Goal: Task Accomplishment & Management: Manage account settings

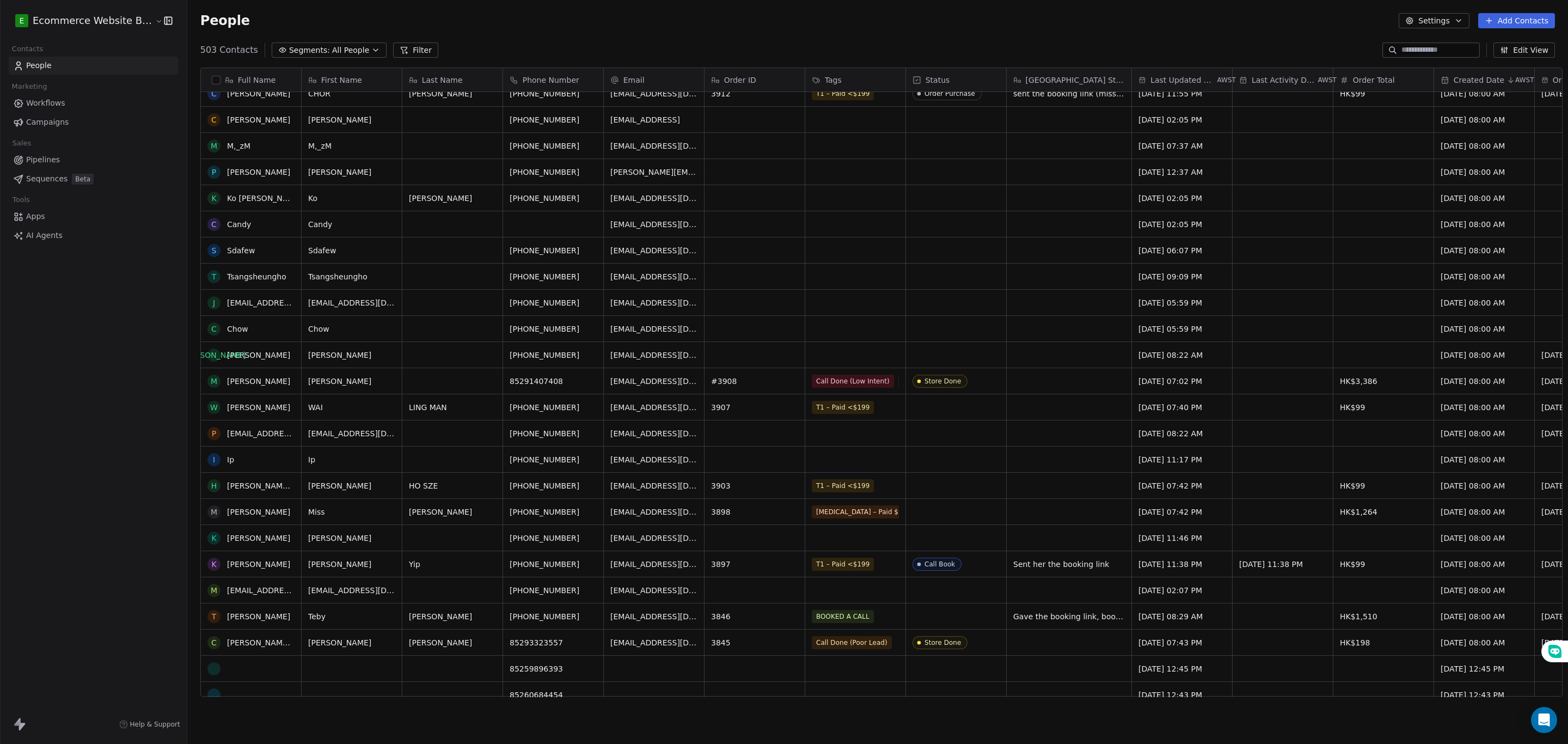
scroll to position [408, 0]
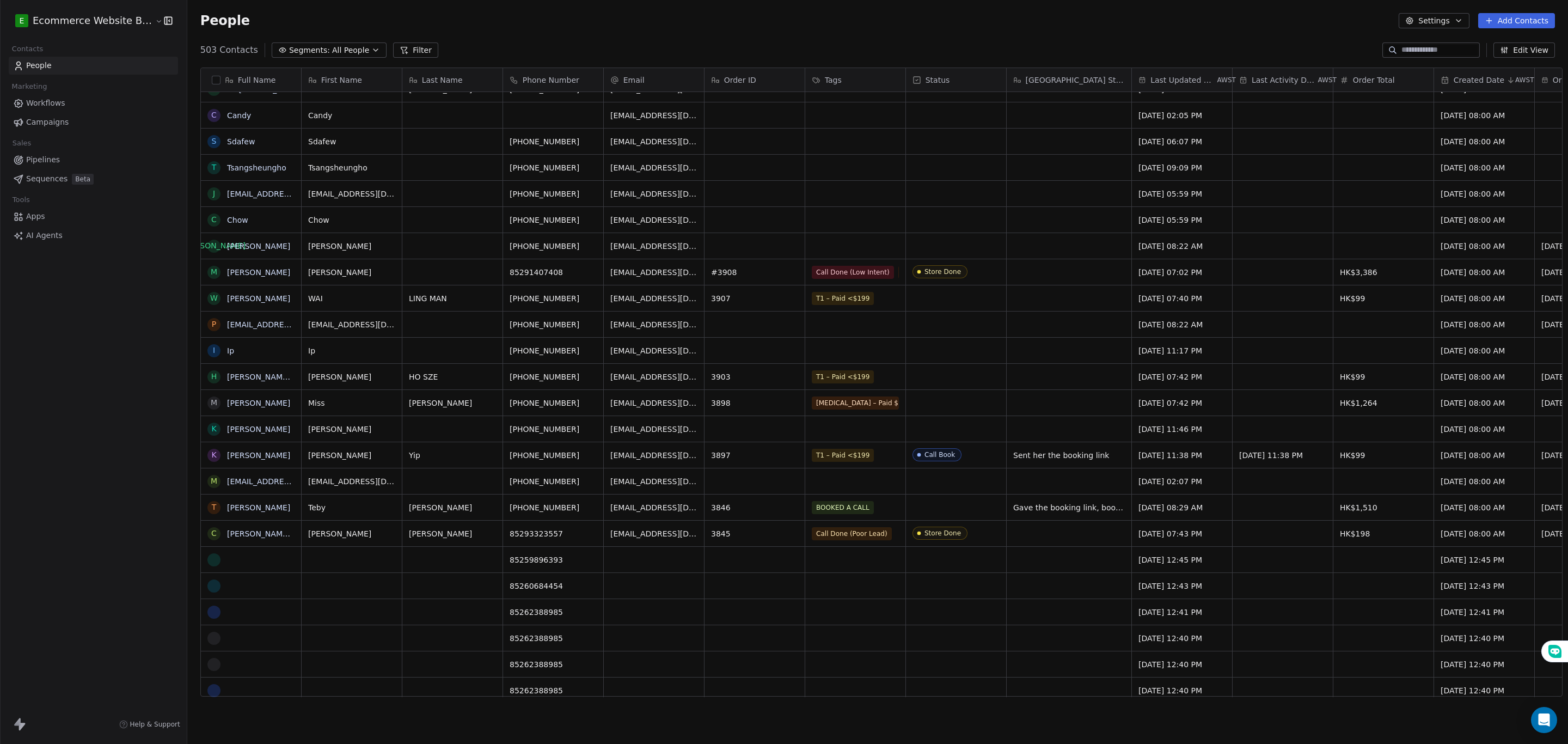
click at [1409, 44] on input at bounding box center [1439, 49] width 76 height 11
paste input "**********"
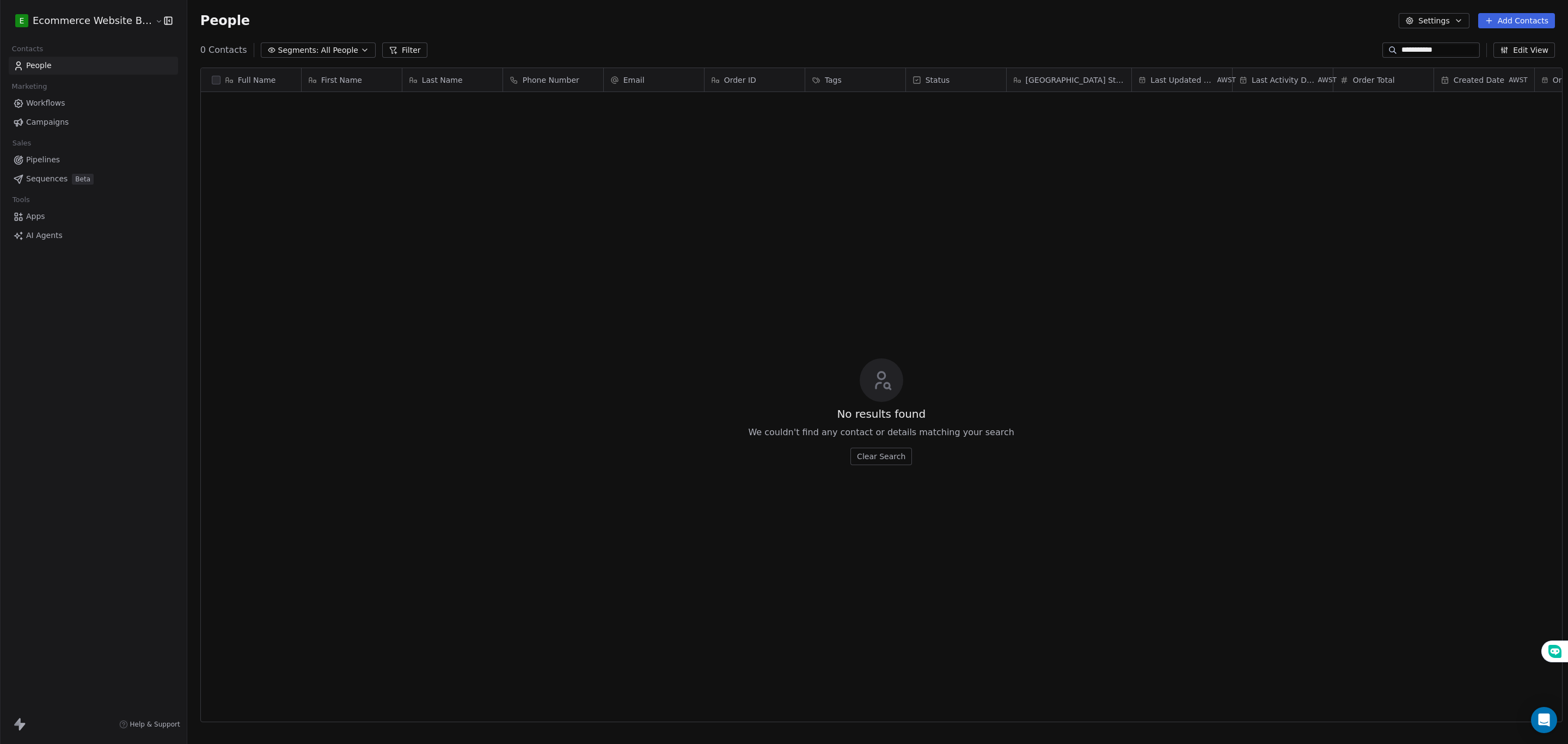
scroll to position [642, 1376]
click at [1401, 51] on input "**********" at bounding box center [1439, 49] width 76 height 11
type input "**********"
drag, startPoint x: 412, startPoint y: 316, endPoint x: 210, endPoint y: 175, distance: 246.3
click at [214, 187] on div "No results found We couldn't find any contact or details matching your search C…" at bounding box center [882, 412] width 1361 height 635
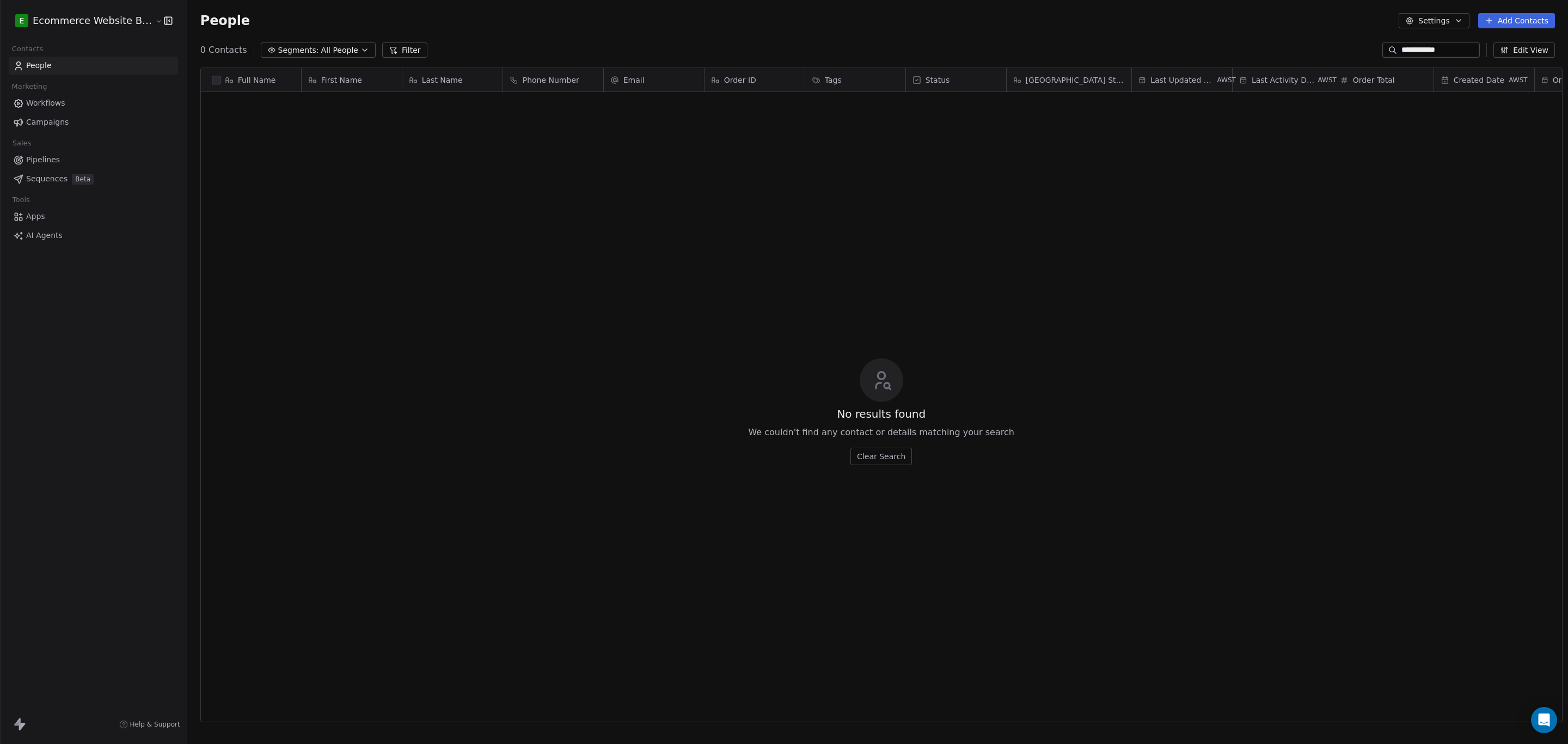
drag, startPoint x: 1471, startPoint y: 51, endPoint x: 1167, endPoint y: 49, distance: 304.0
click at [1167, 49] on div "**********" at bounding box center [878, 50] width 1381 height 17
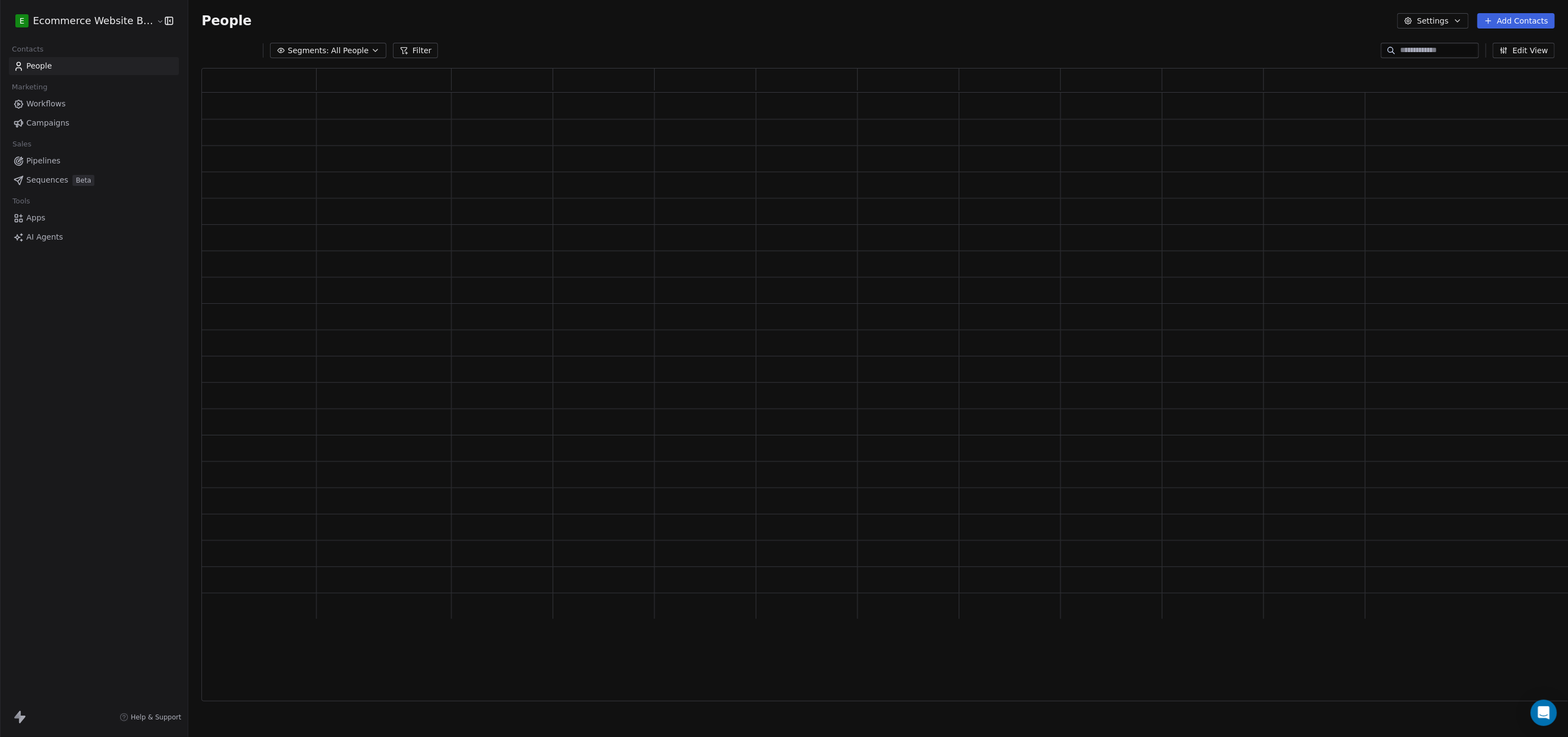
scroll to position [621, 1361]
type input "****"
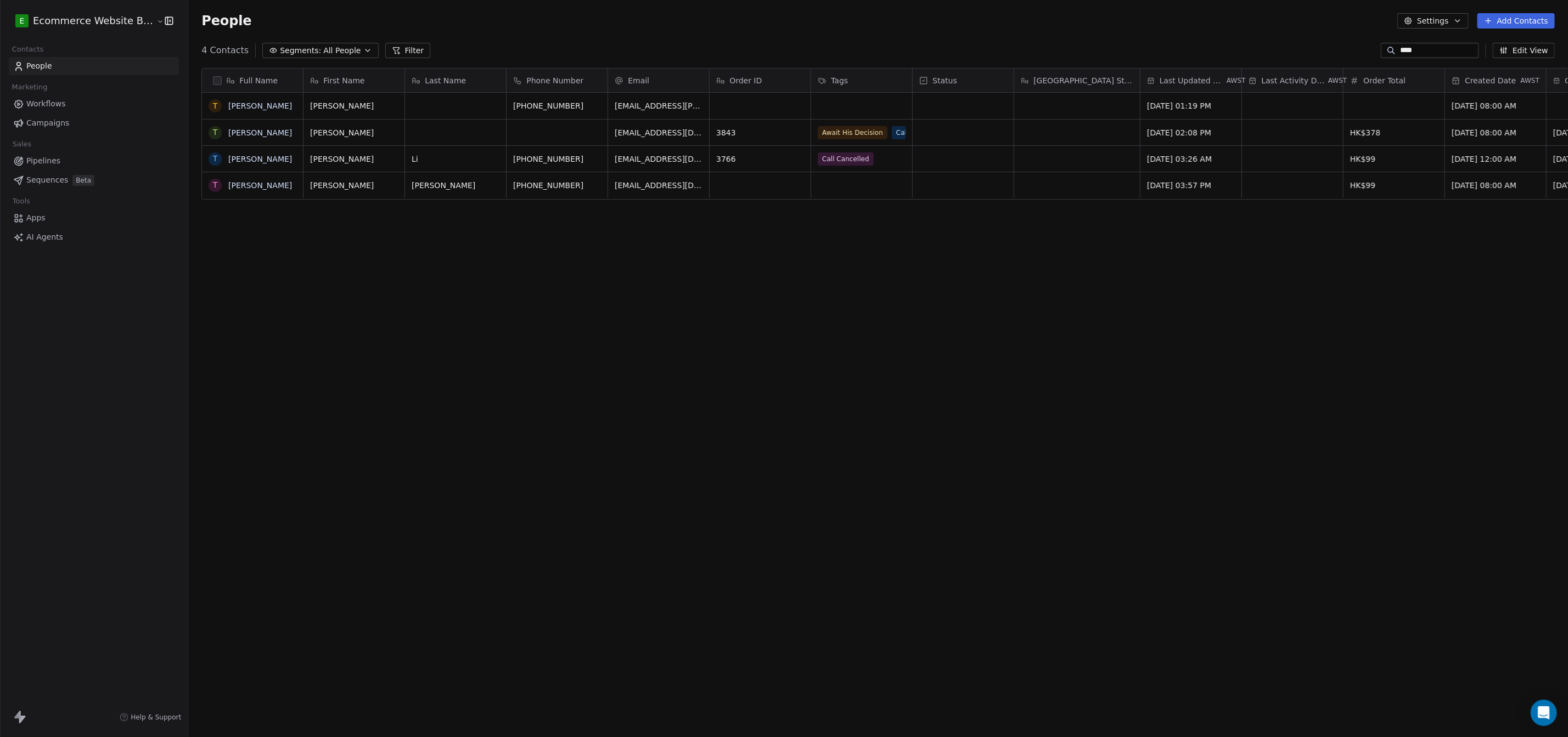
scroll to position [647, 1388]
click at [909, 146] on div "Await His Decision Call Done (Warm/Hot)" at bounding box center [884, 140] width 131 height 31
click at [859, 134] on span "Await His Decision" at bounding box center [854, 131] width 70 height 14
click at [882, 136] on div "Await His Decision Call Done (Warm/Hot)" at bounding box center [884, 140] width 131 height 31
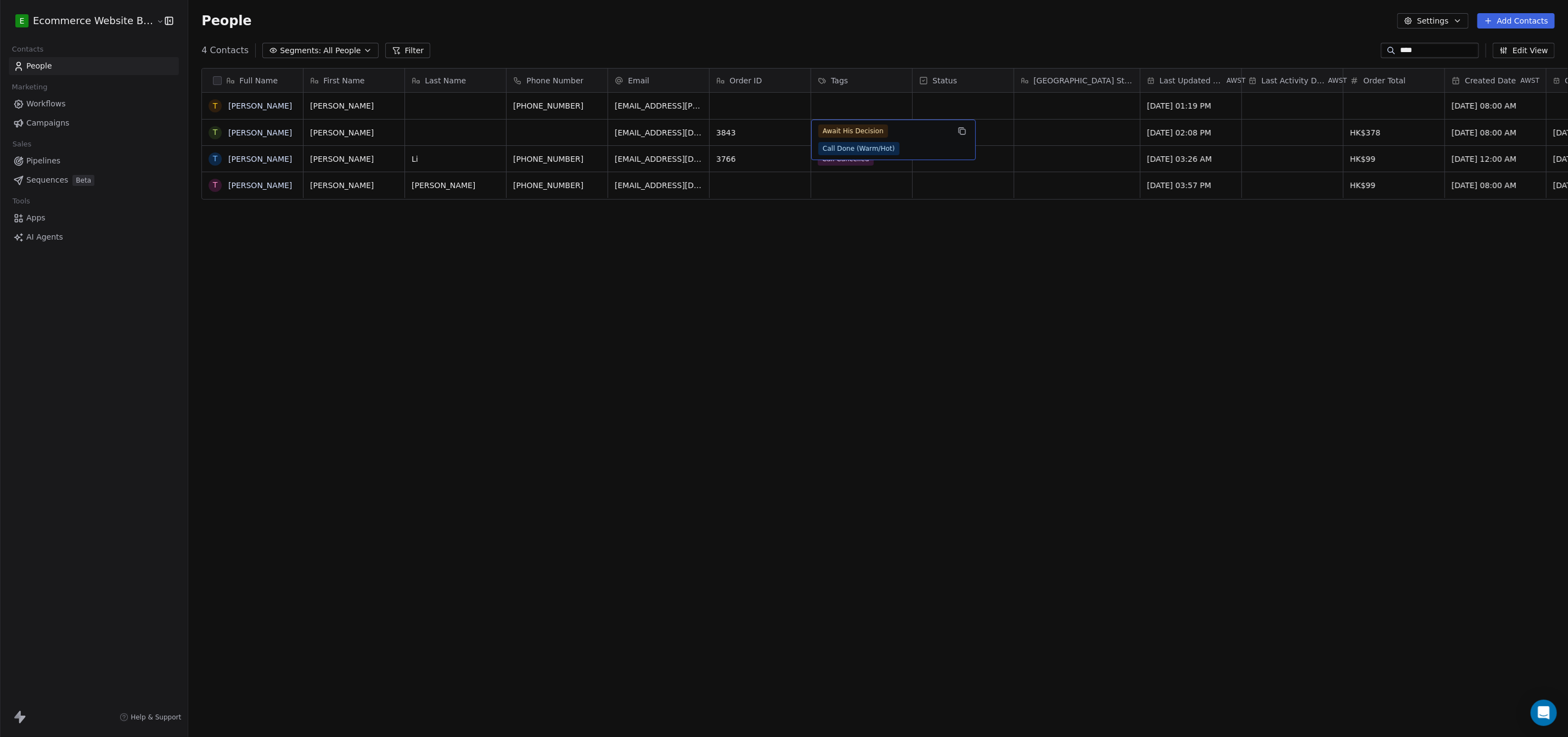
click at [882, 136] on div "Await His Decision Call Done (Warm/Hot)" at bounding box center [884, 140] width 131 height 31
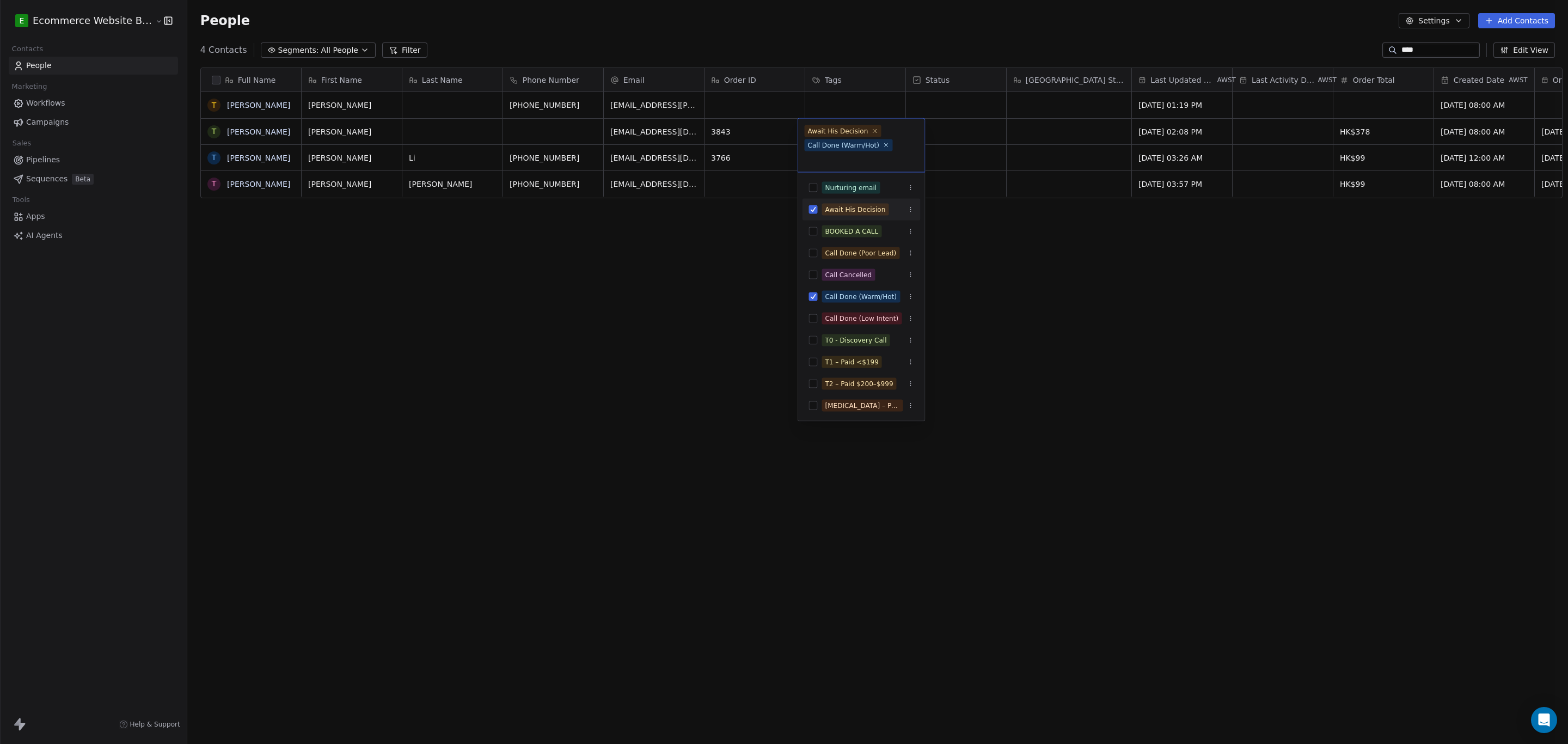
click at [810, 208] on button "Suggestions" at bounding box center [813, 209] width 9 height 9
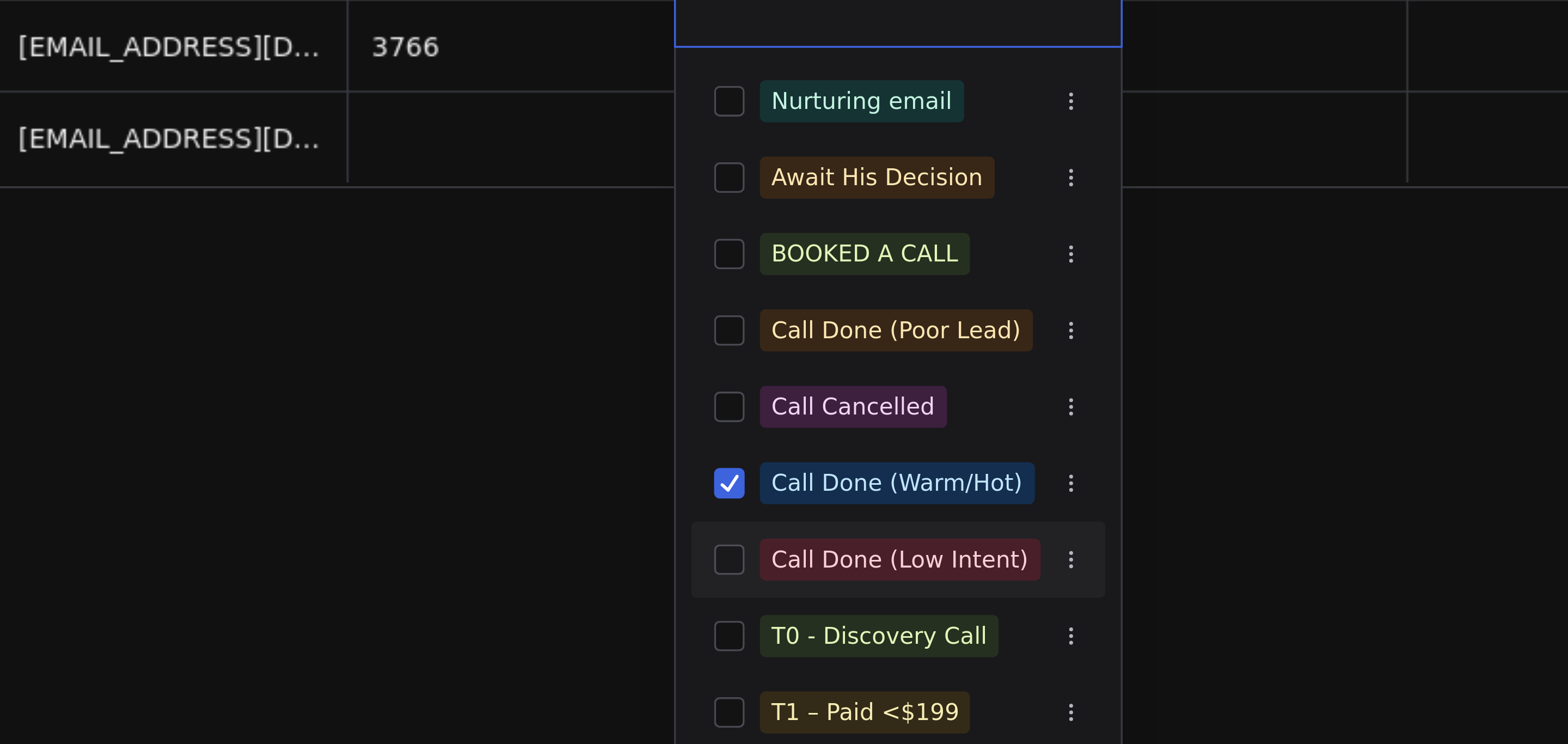
click at [814, 303] on button "Suggestions" at bounding box center [813, 304] width 9 height 9
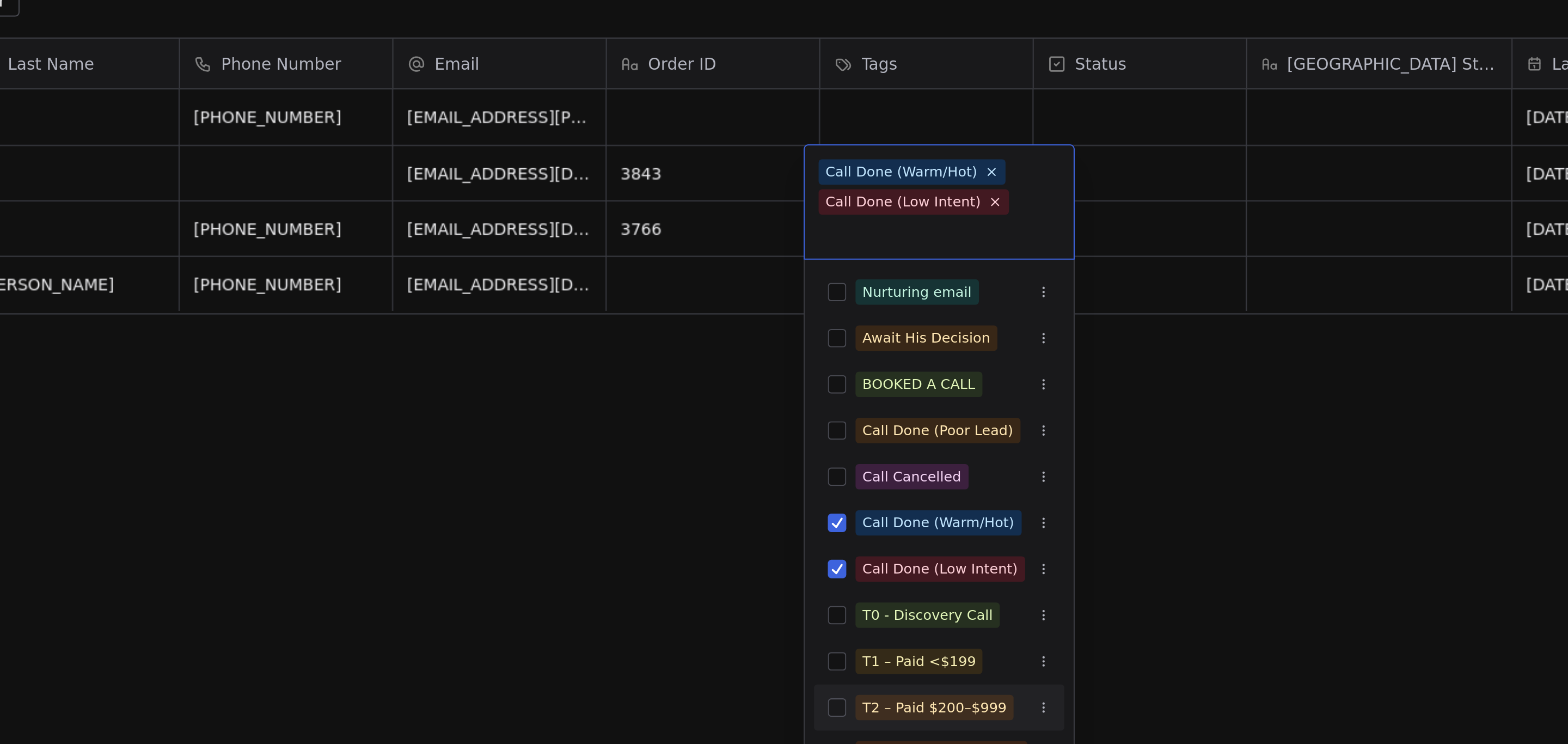
click at [812, 386] on button "Suggestions" at bounding box center [813, 383] width 9 height 9
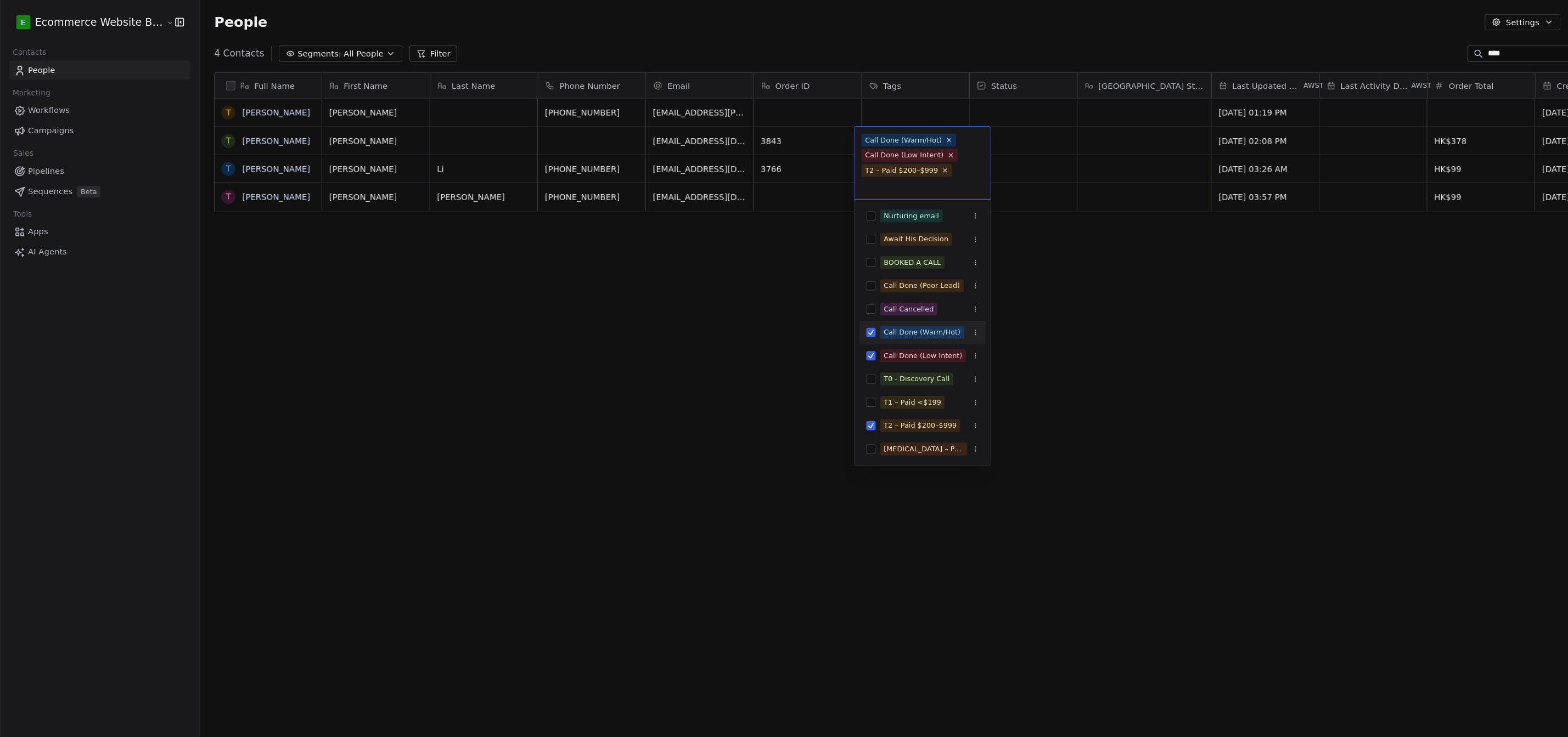
click at [954, 370] on html "E Ecommerce Website Builder Contacts People Marketing Workflows Campaigns Sales…" at bounding box center [784, 370] width 1568 height 742
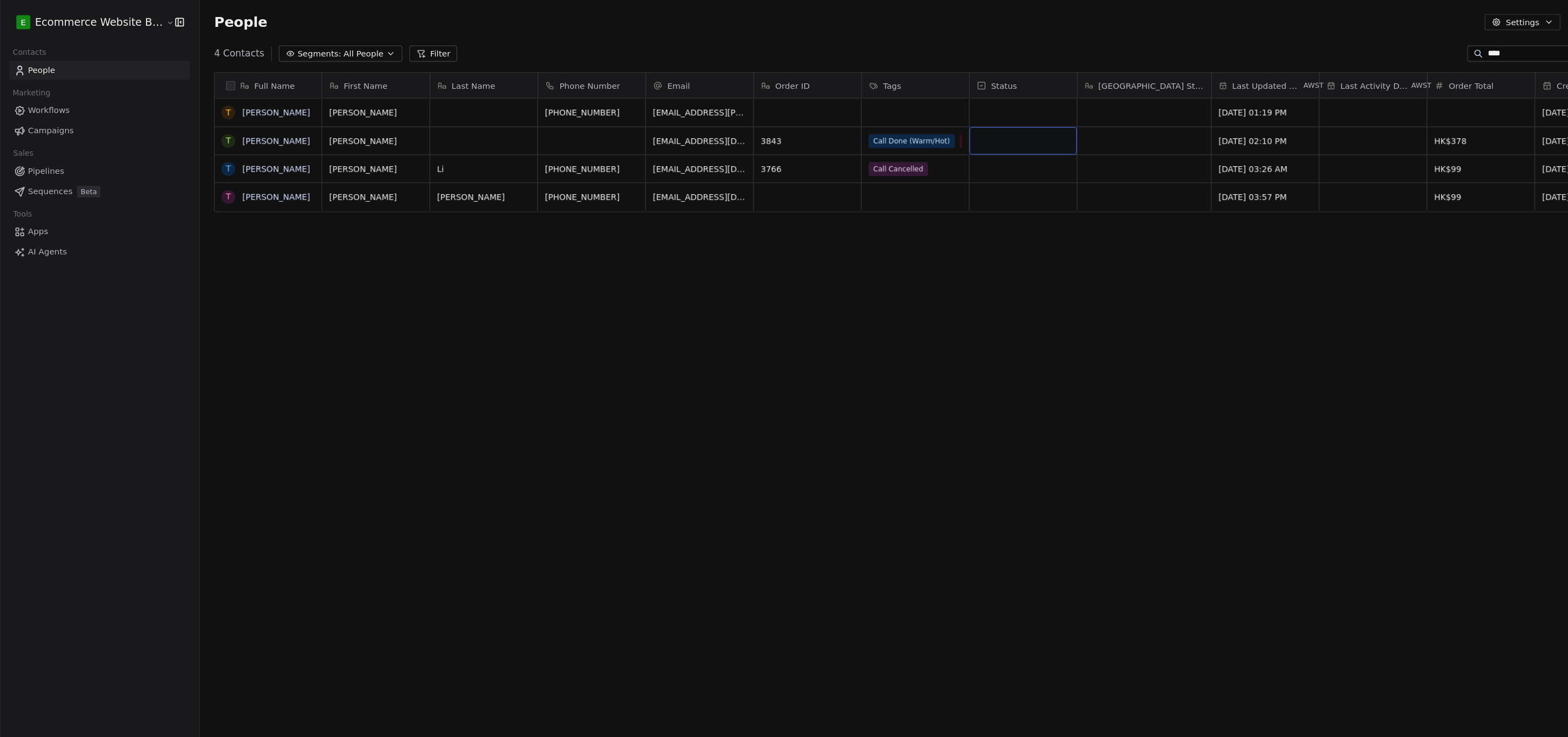
click at [992, 127] on div "grid" at bounding box center [964, 132] width 101 height 26
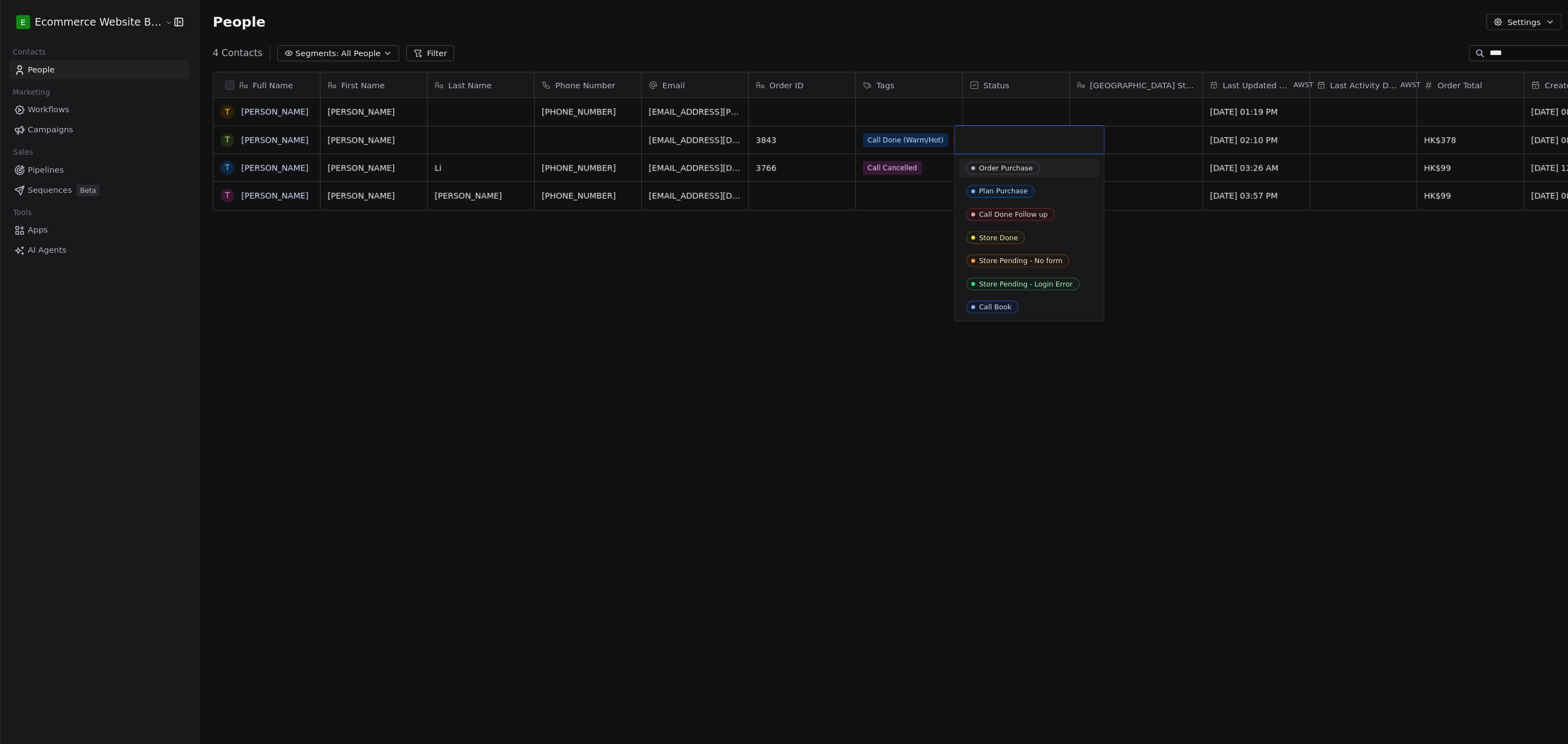
click at [984, 126] on input "text" at bounding box center [968, 132] width 127 height 12
click at [940, 245] on div "Store Pending - No form" at bounding box center [960, 245] width 78 height 8
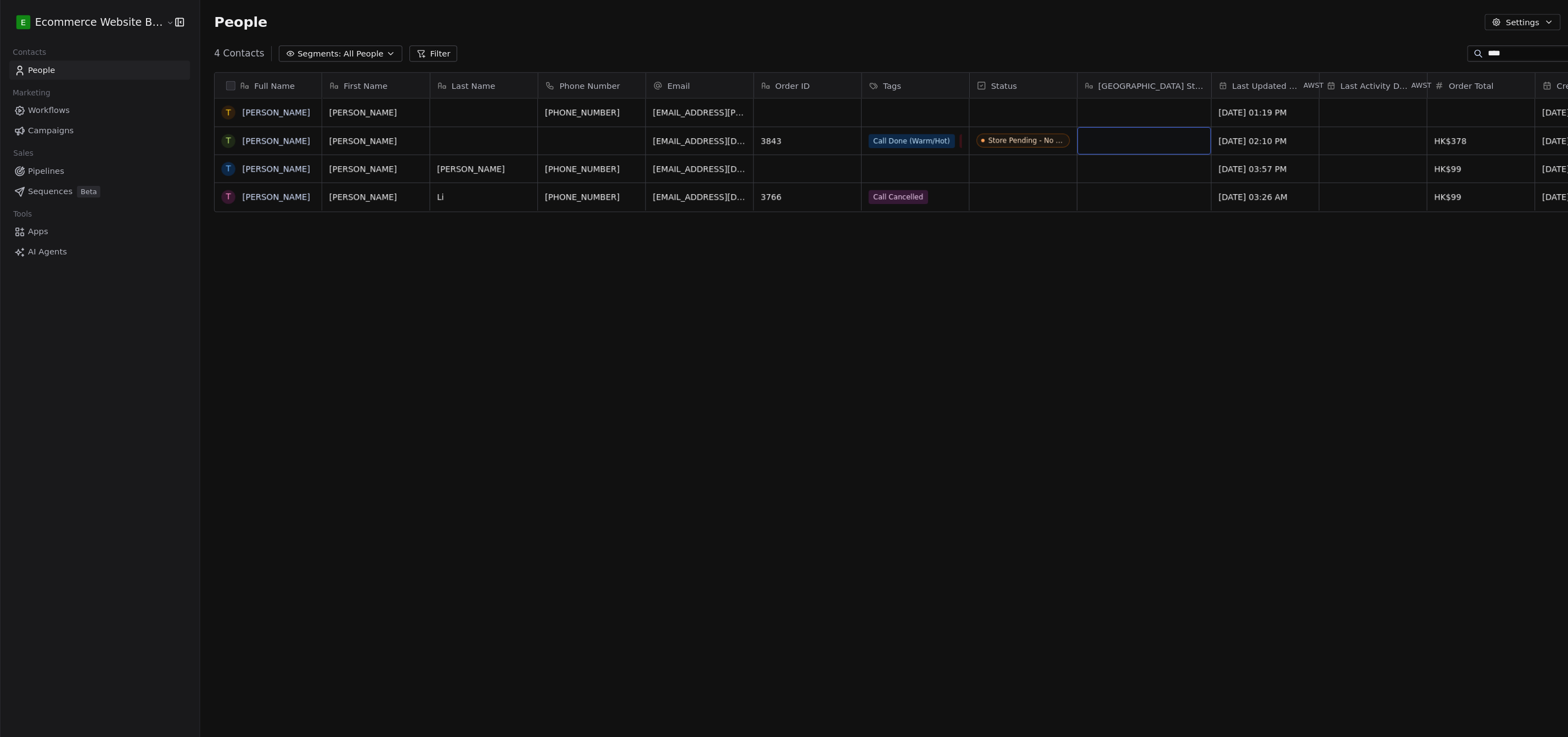
click at [1036, 141] on div "grid" at bounding box center [1078, 132] width 126 height 26
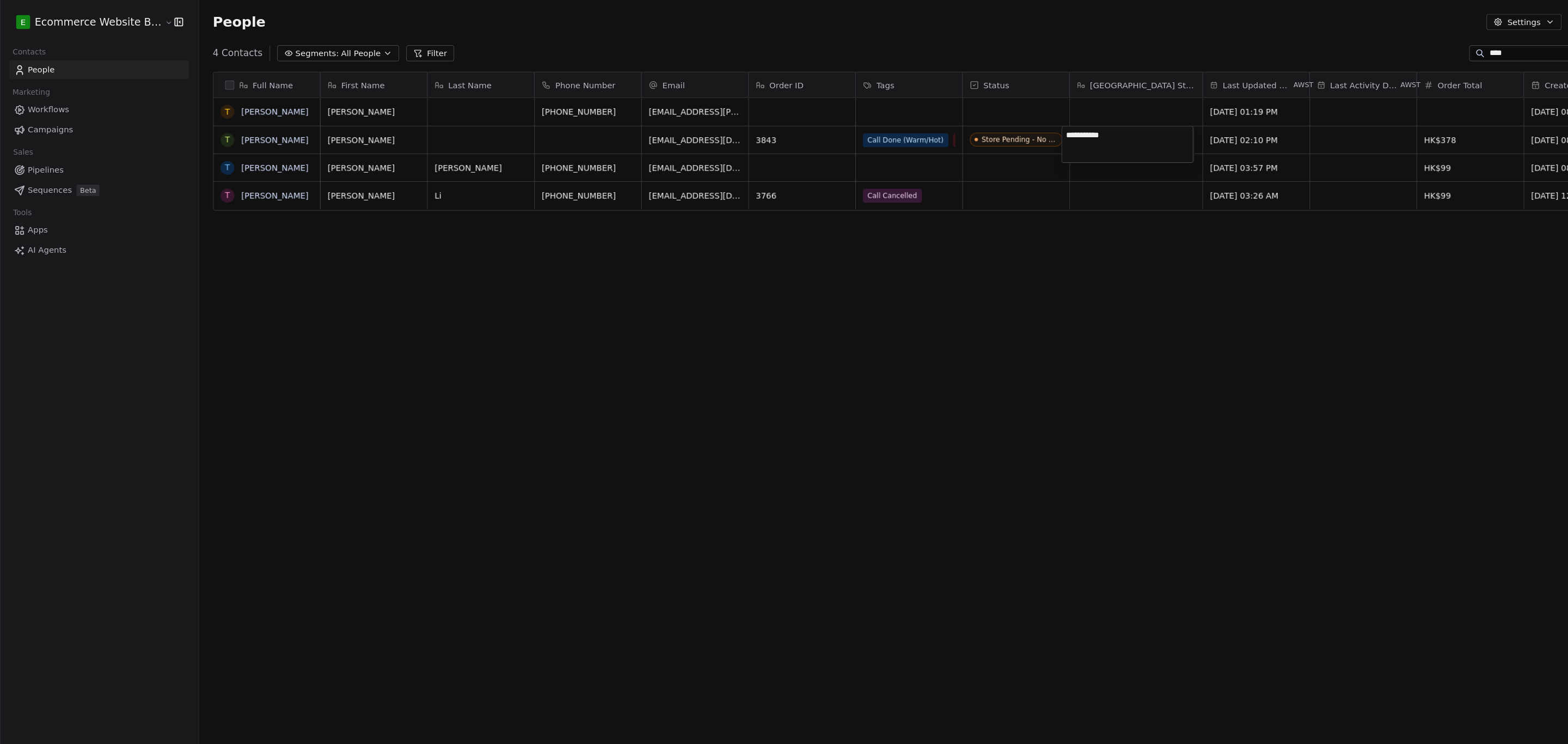
type textarea "**********"
drag, startPoint x: 1073, startPoint y: 441, endPoint x: 1058, endPoint y: 428, distance: 19.8
click at [1073, 441] on html "E Ecommerce Website Builder Contacts People Marketing Workflows Campaigns Sales…" at bounding box center [784, 373] width 1568 height 748
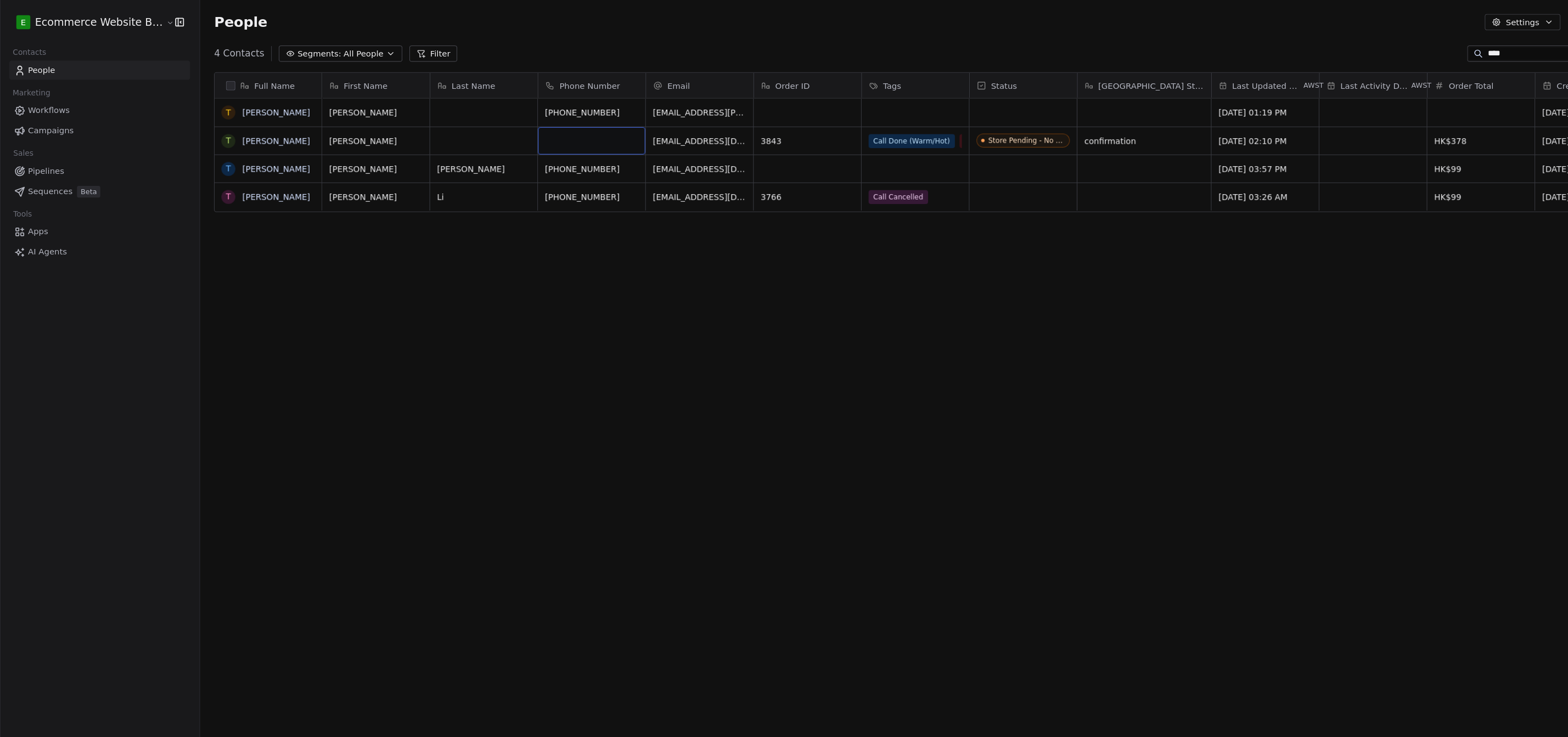
click at [543, 131] on div "grid" at bounding box center [557, 132] width 101 height 26
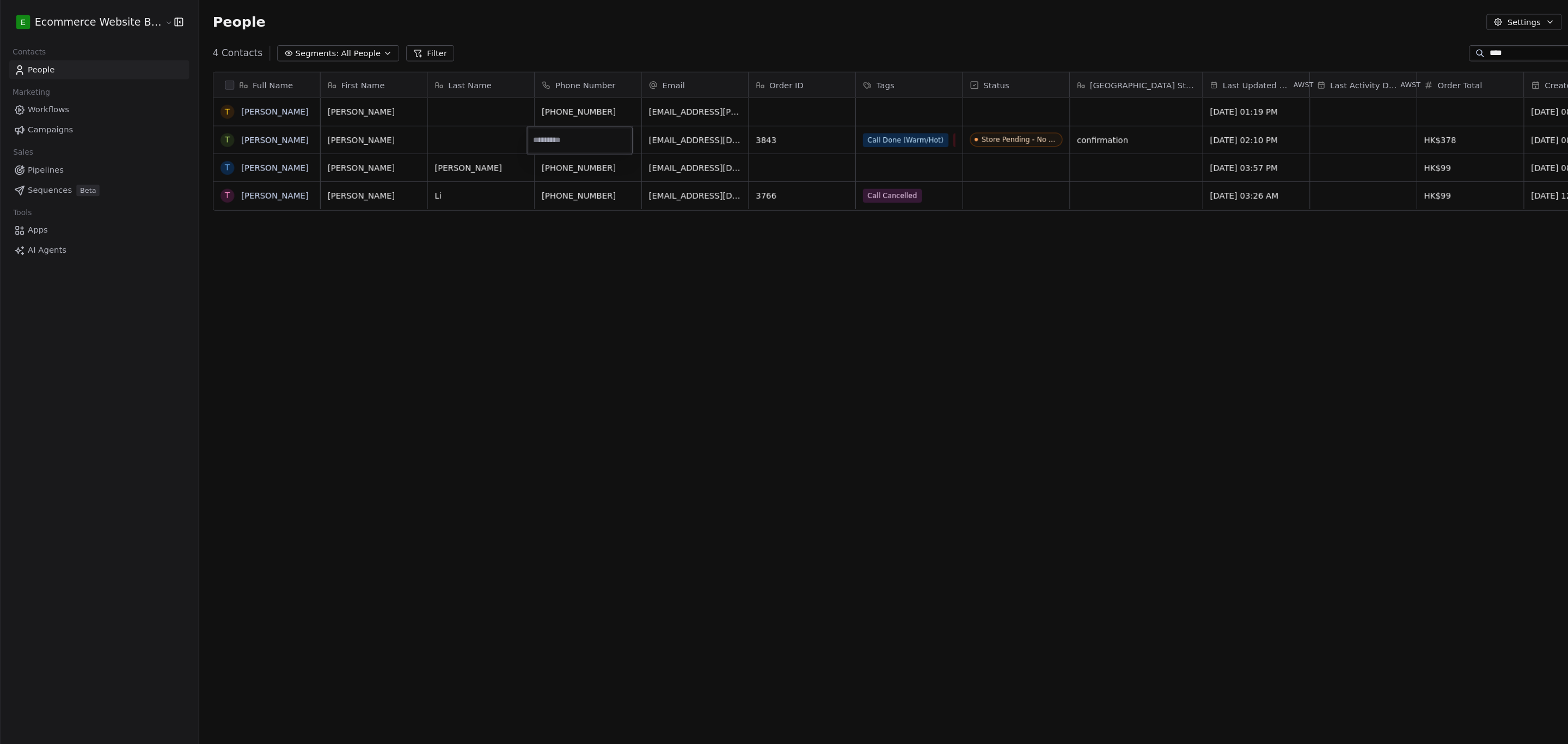
type input "**********"
click at [552, 246] on html "E Ecommerce Website Builder Contacts People Marketing Workflows Campaigns Sales…" at bounding box center [784, 373] width 1568 height 748
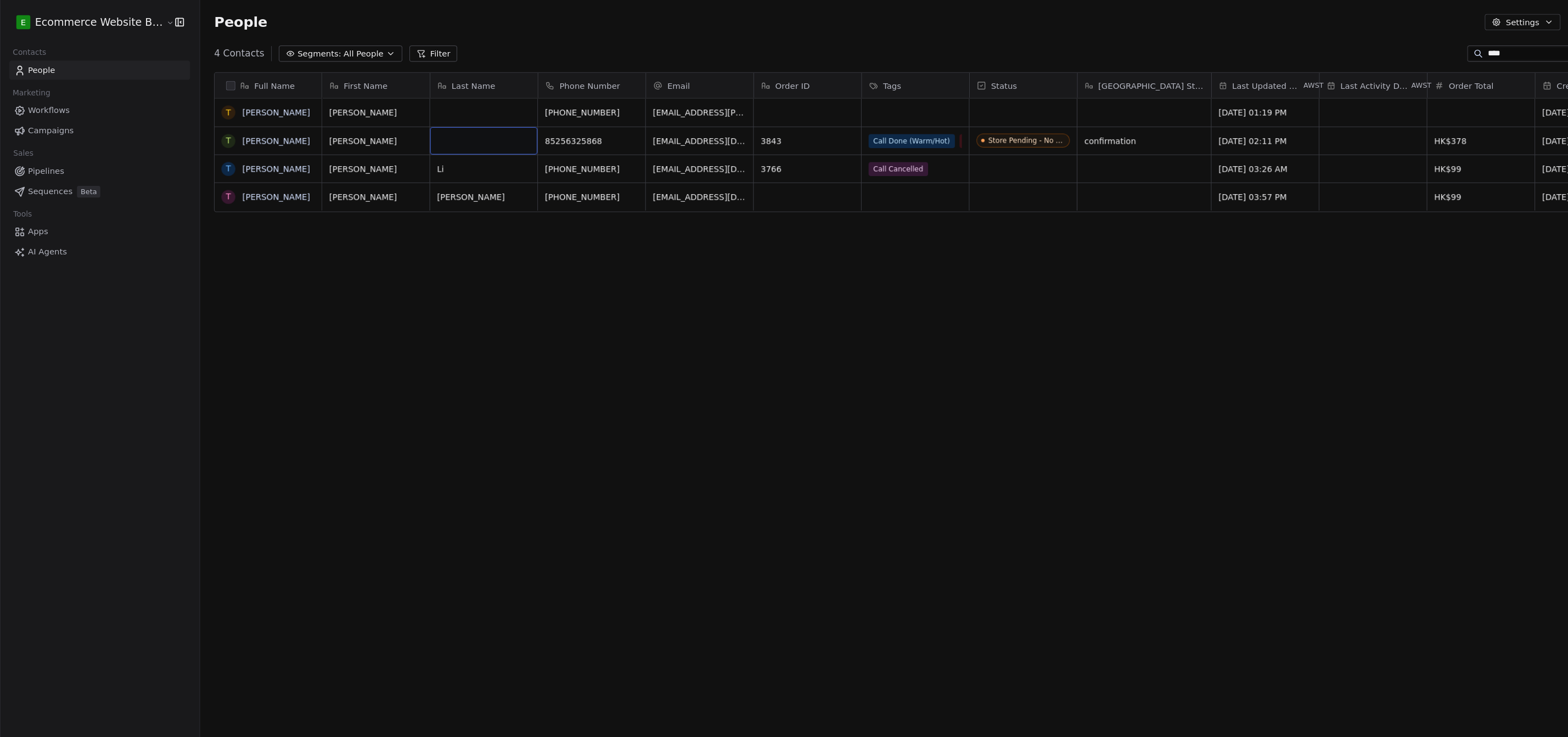
click at [419, 131] on div "grid" at bounding box center [456, 132] width 101 height 26
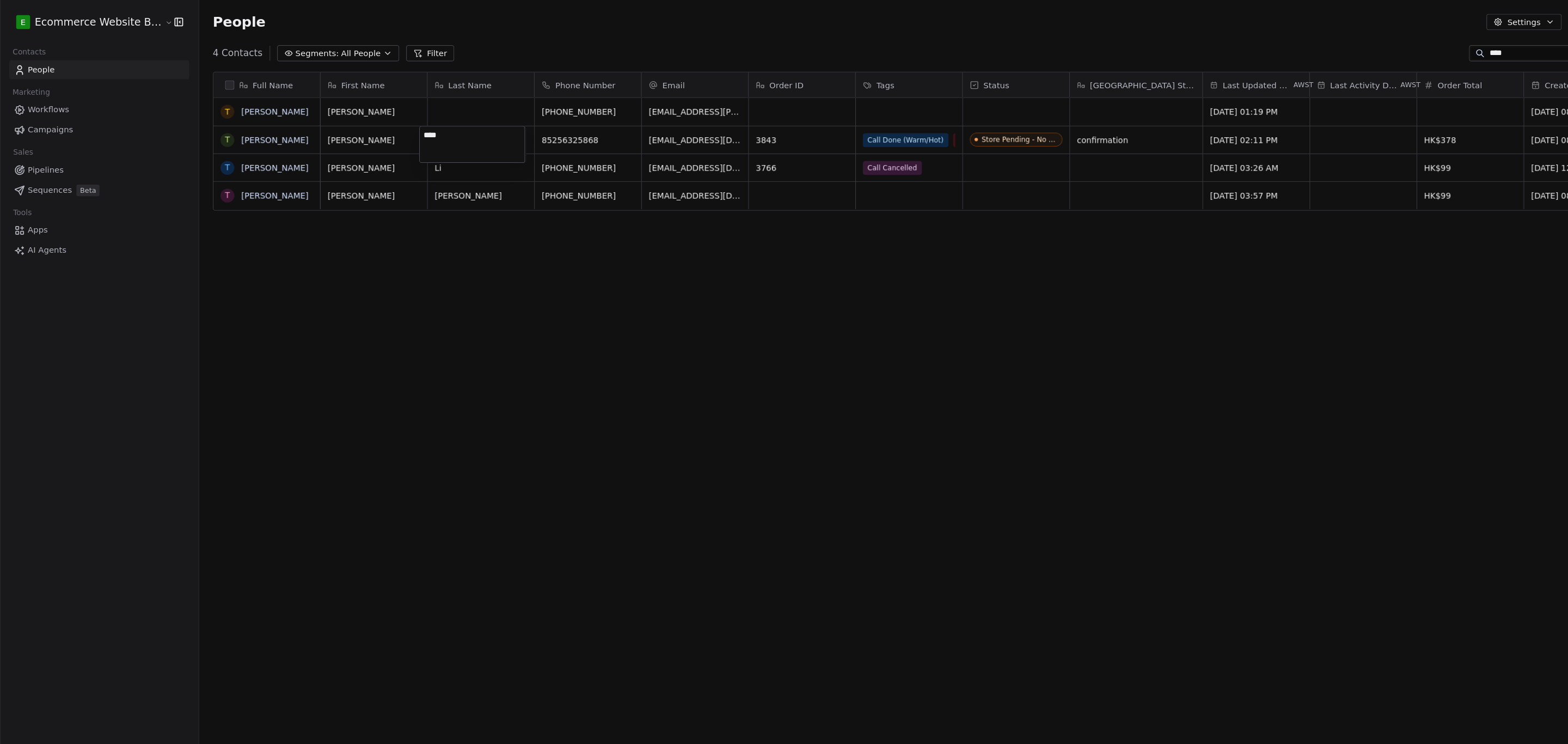
type textarea "*****"
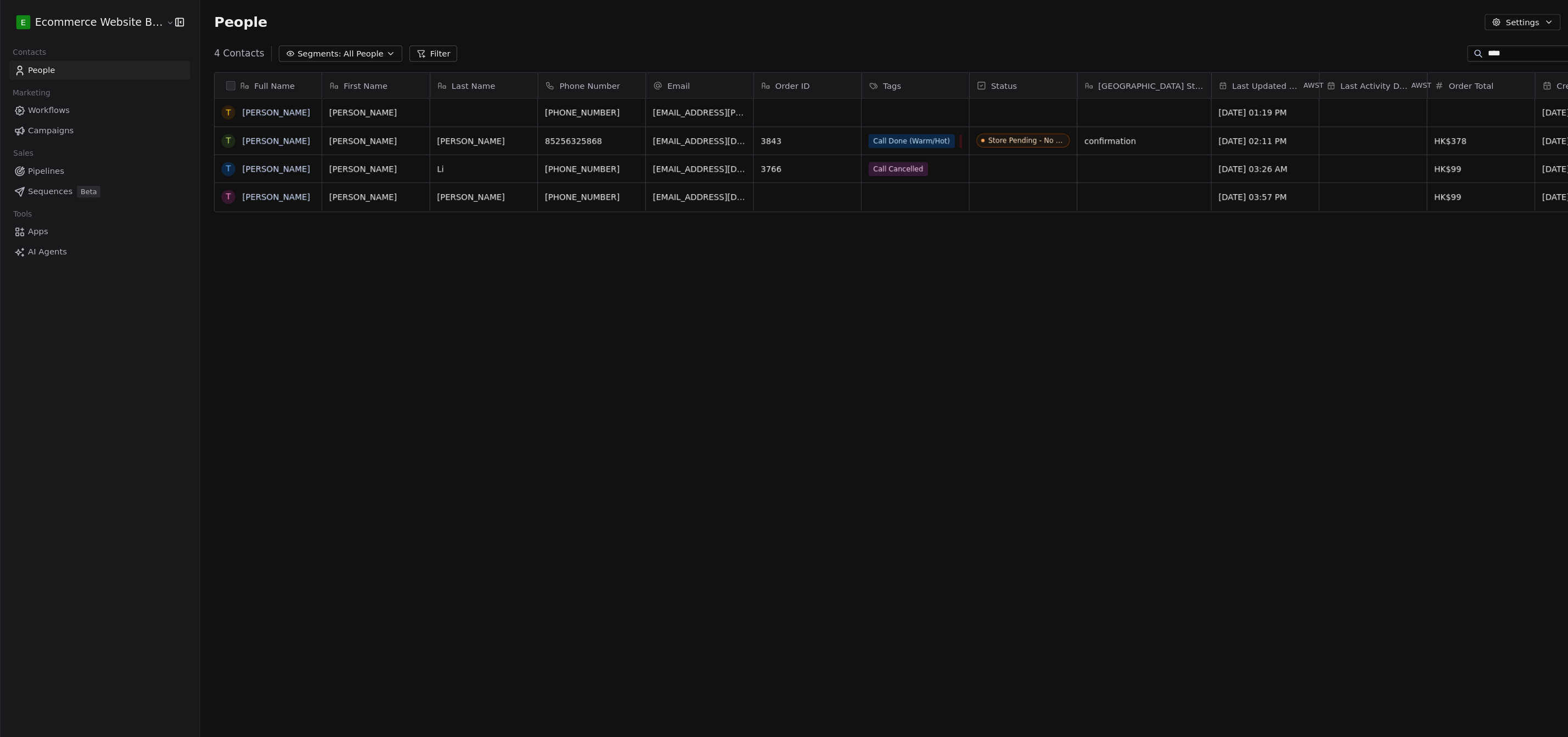
click at [430, 223] on html "E Ecommerce Website Builder Contacts People Marketing Workflows Campaigns Sales…" at bounding box center [784, 370] width 1568 height 742
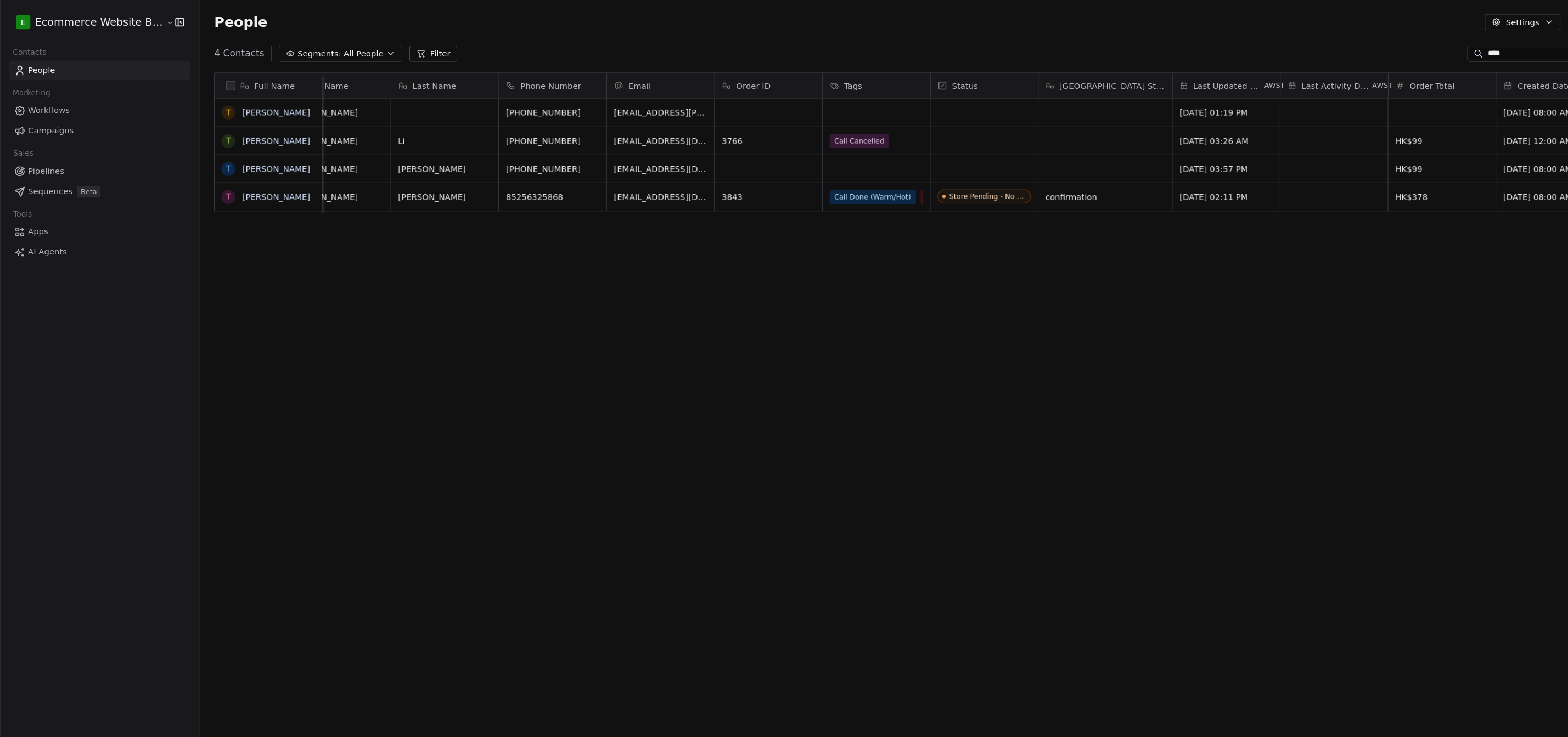
scroll to position [0, 0]
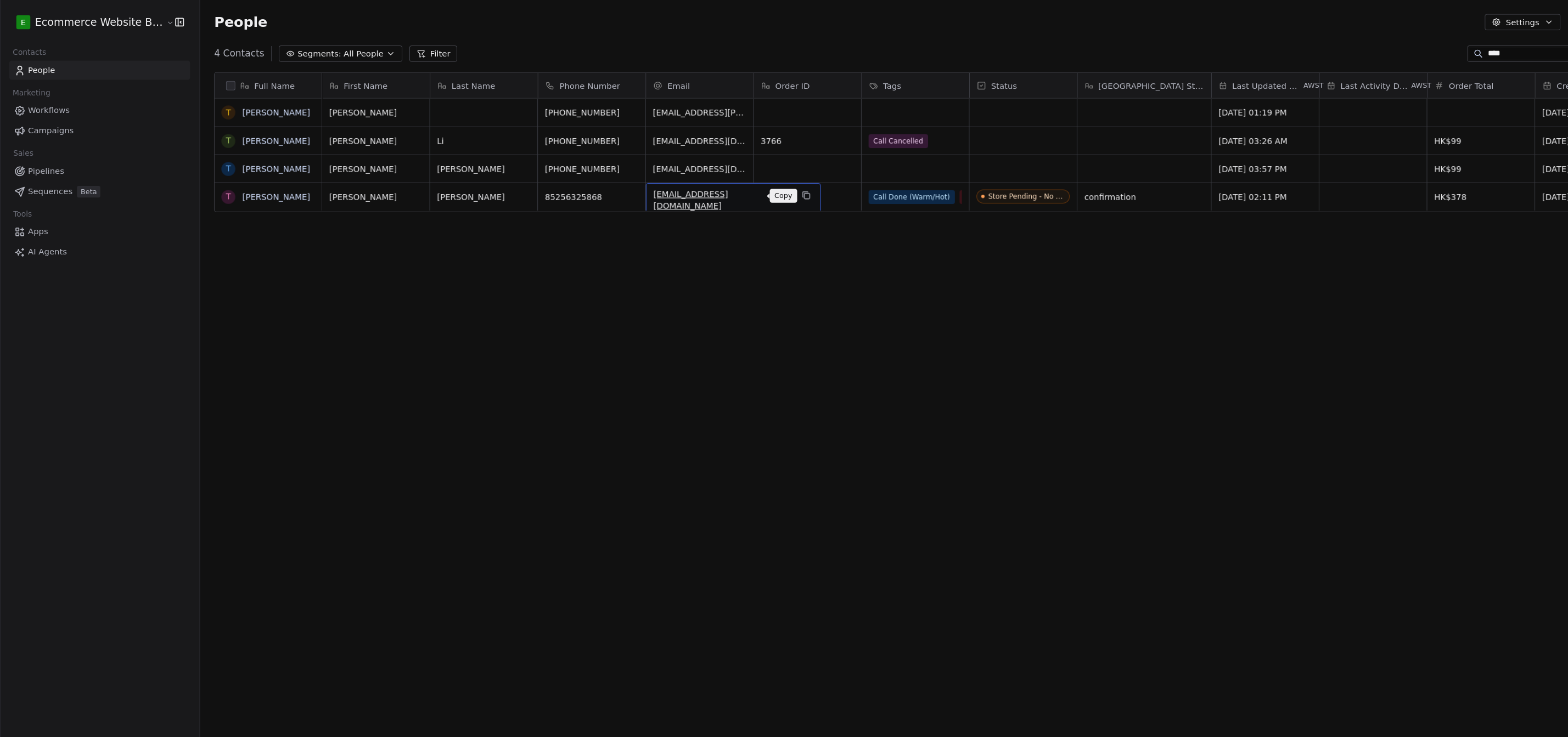
click at [755, 186] on icon "grid" at bounding box center [759, 183] width 9 height 9
click at [53, 166] on span "Pipelines" at bounding box center [43, 161] width 34 height 12
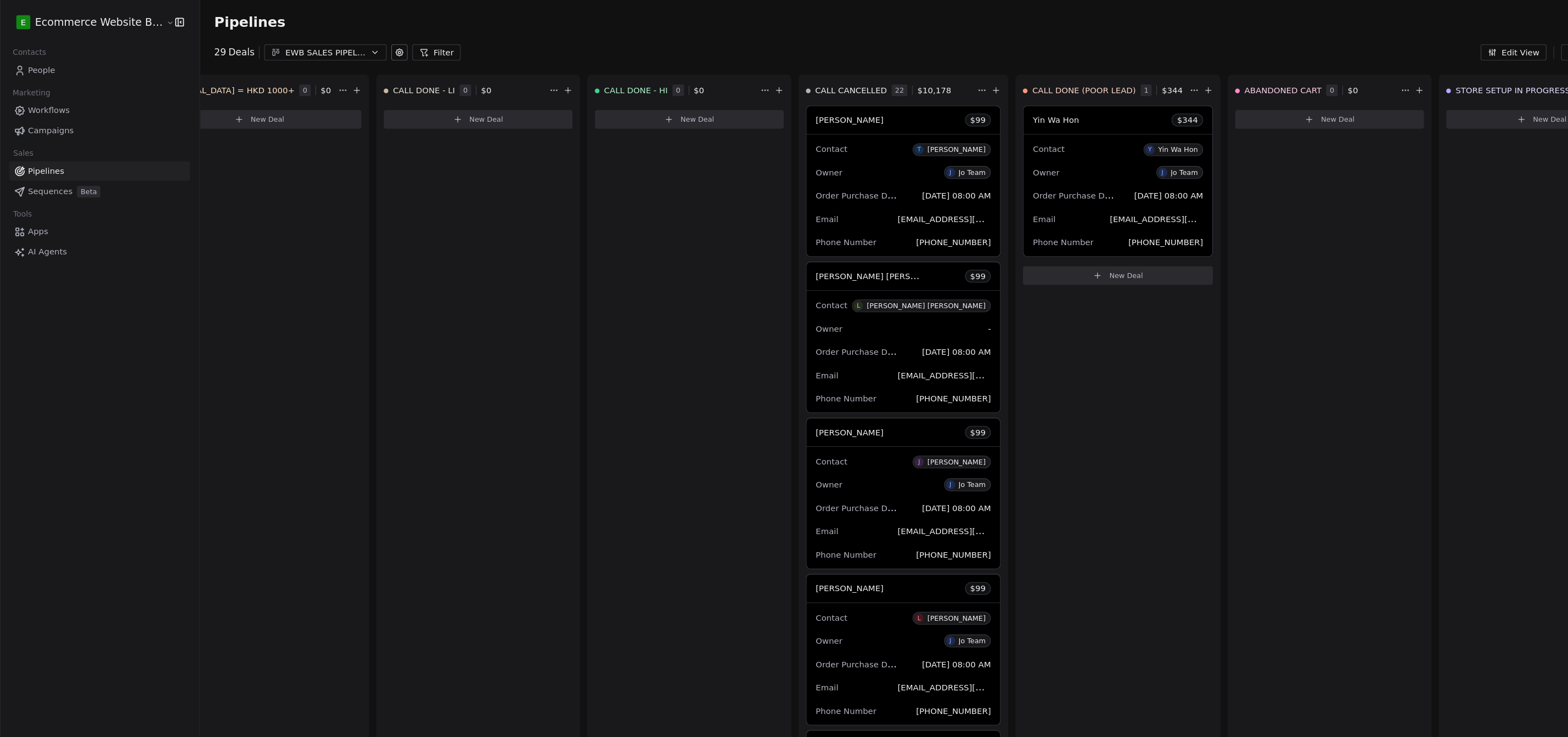
scroll to position [0, 606]
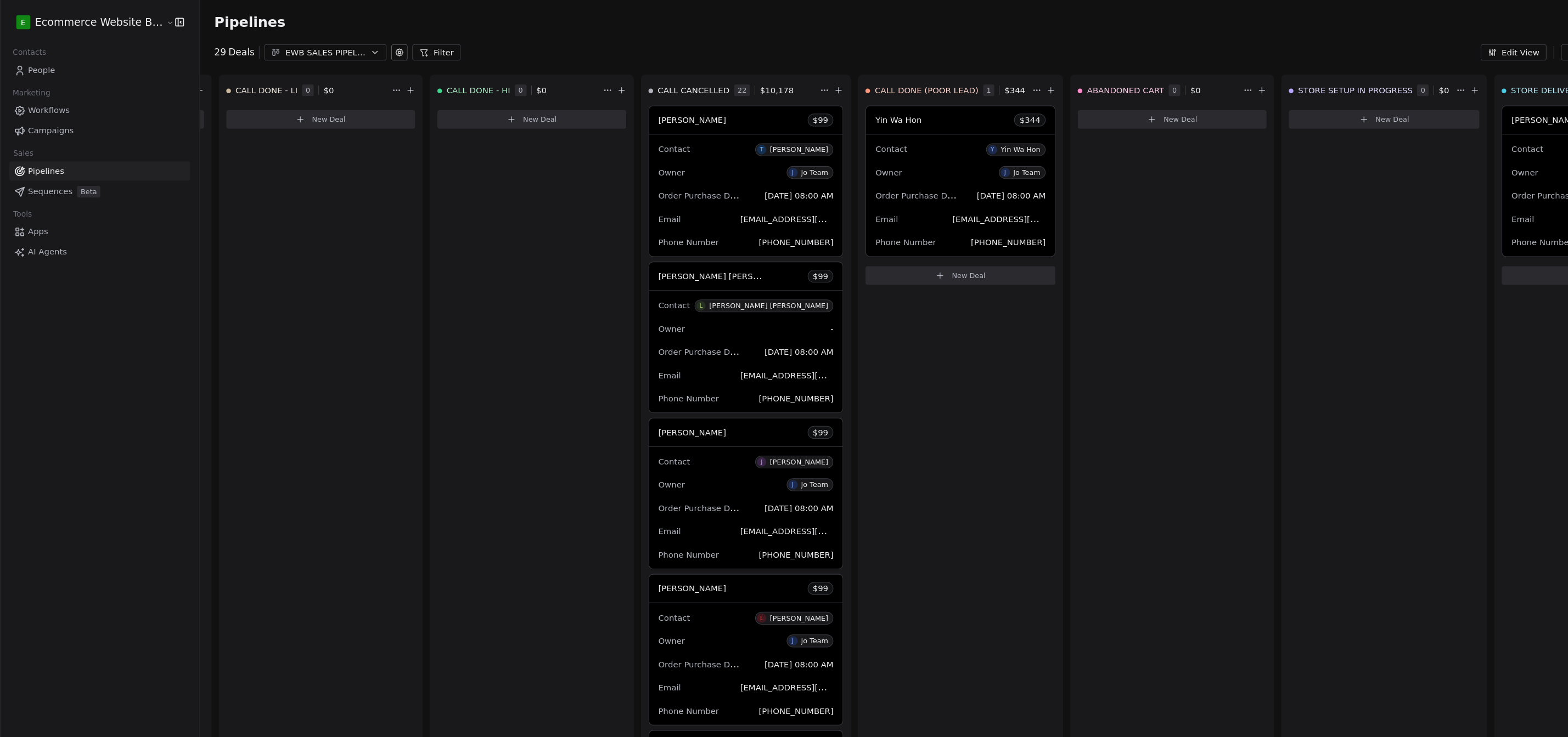
click at [253, 145] on div "CALL DONE - LI 0 $ 0 New Deal" at bounding box center [302, 399] width 192 height 658
click at [278, 110] on icon at bounding box center [282, 112] width 9 height 9
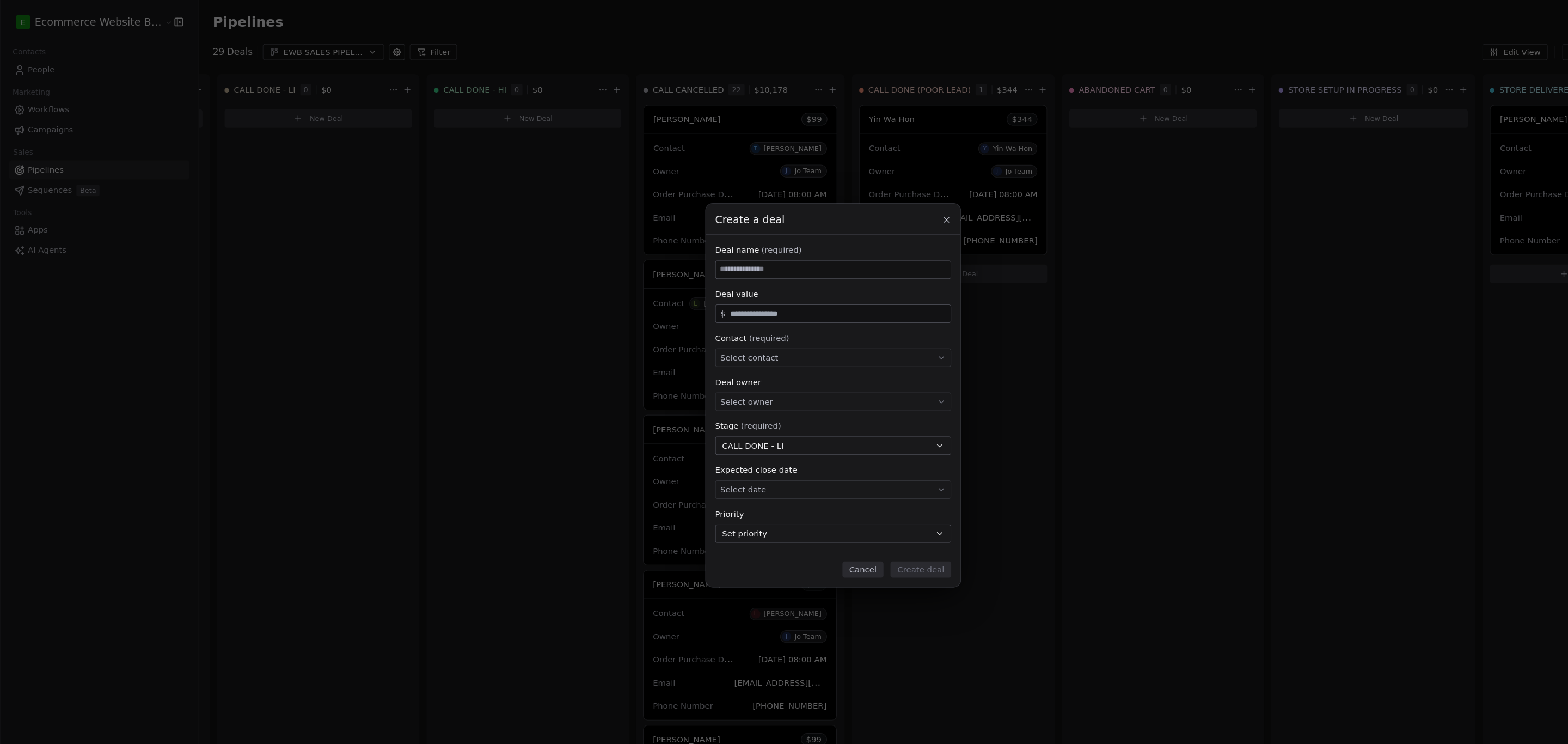
click at [890, 202] on icon at bounding box center [890, 206] width 9 height 9
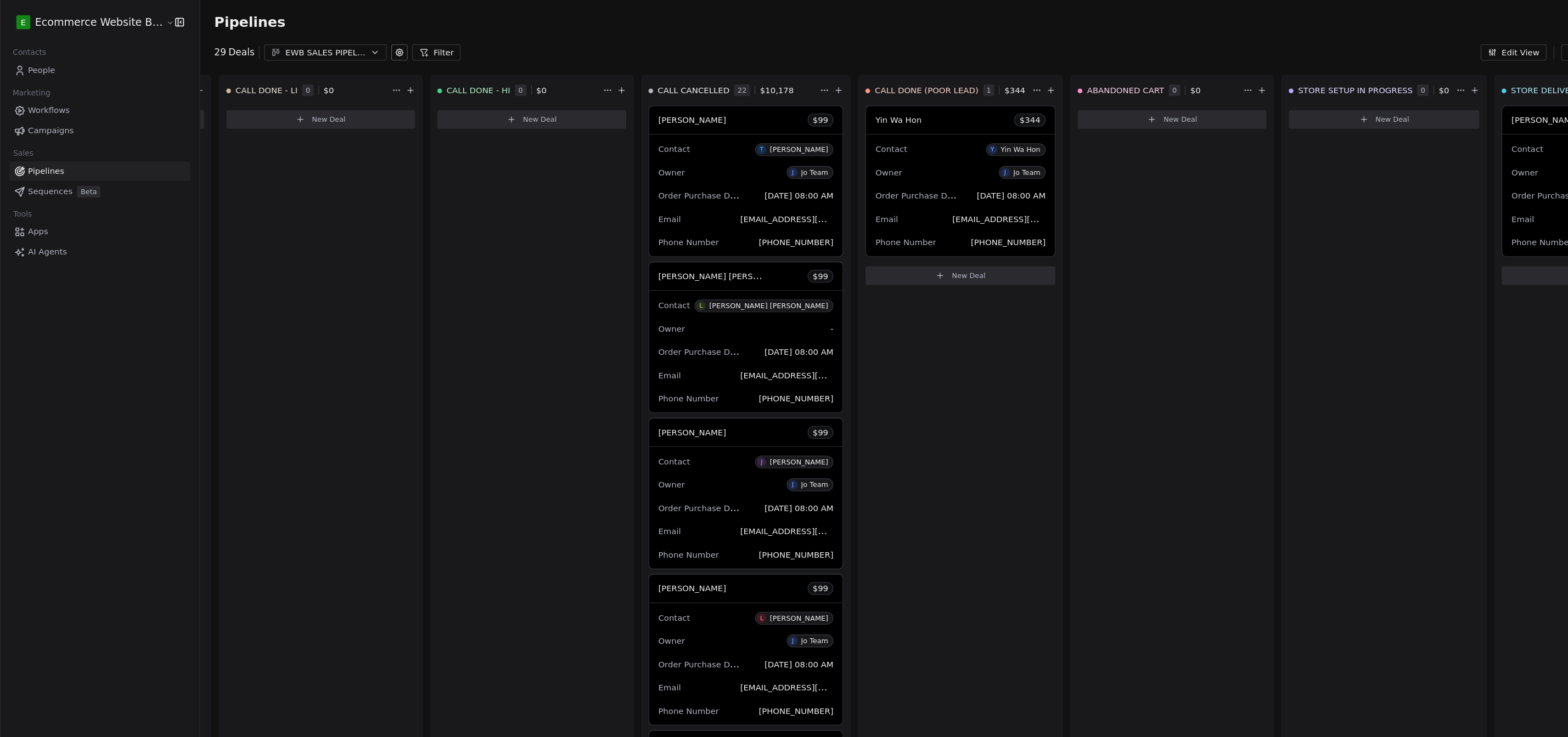
click at [1251, 145] on div "STORE SETUP IN PROGRESS 0 $ 0 New Deal" at bounding box center [1303, 399] width 194 height 658
click at [247, 112] on button "New Deal" at bounding box center [302, 112] width 178 height 17
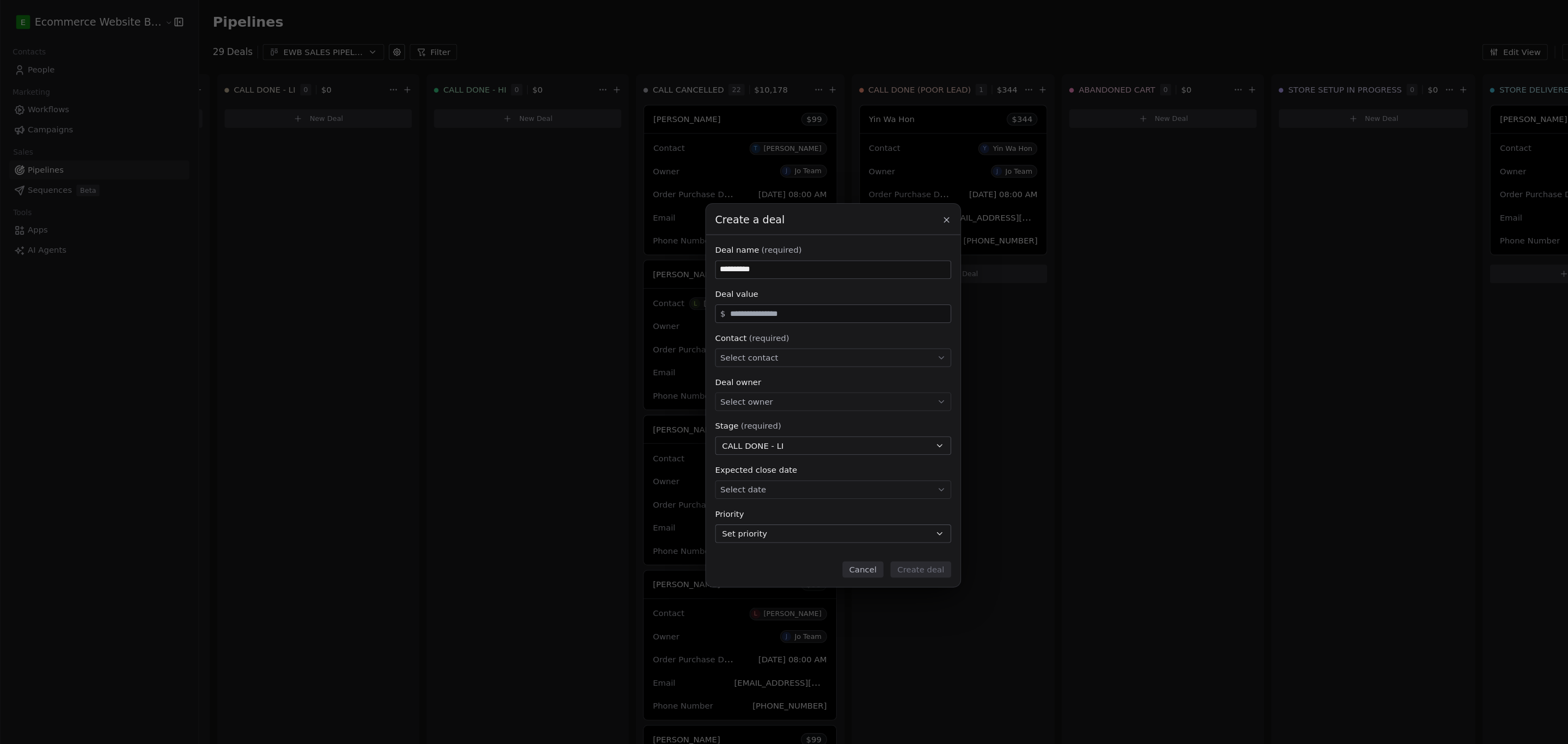
type input "**********"
click at [704, 297] on input "text" at bounding box center [789, 295] width 208 height 8
type input "***"
click at [696, 334] on span "Select contact" at bounding box center [705, 336] width 55 height 11
type input "**********"
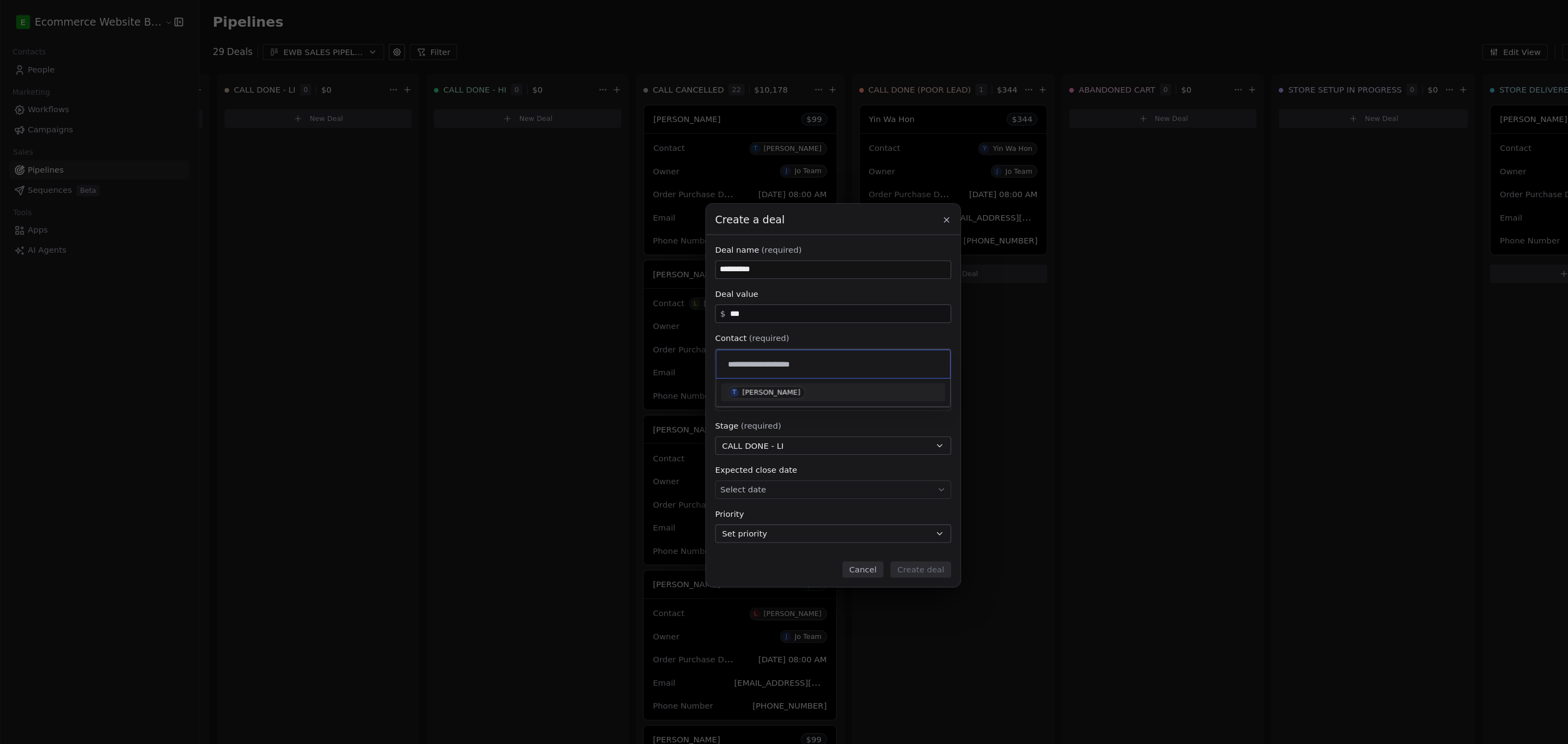
click at [694, 371] on div "T" at bounding box center [690, 369] width 9 height 9
click at [695, 379] on span "Select owner" at bounding box center [702, 377] width 49 height 11
click at [706, 412] on div "Jo Team" at bounding box center [714, 411] width 26 height 8
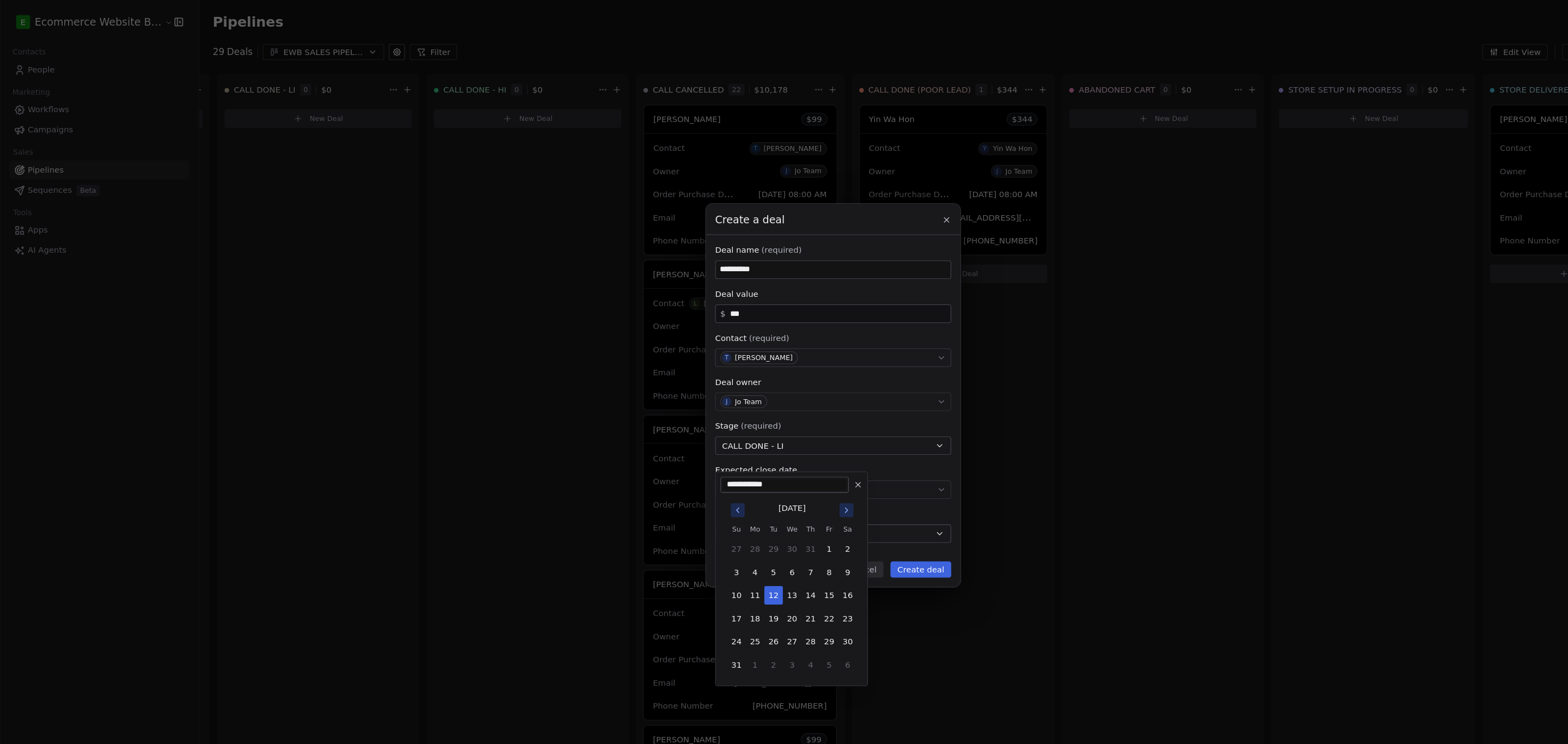
click at [719, 463] on body "E Ecommerce Website Builder Contacts People Marketing Workflows Campaigns Sales…" at bounding box center [778, 372] width 1555 height 744
click at [513, 484] on div "**********" at bounding box center [784, 372] width 1568 height 361
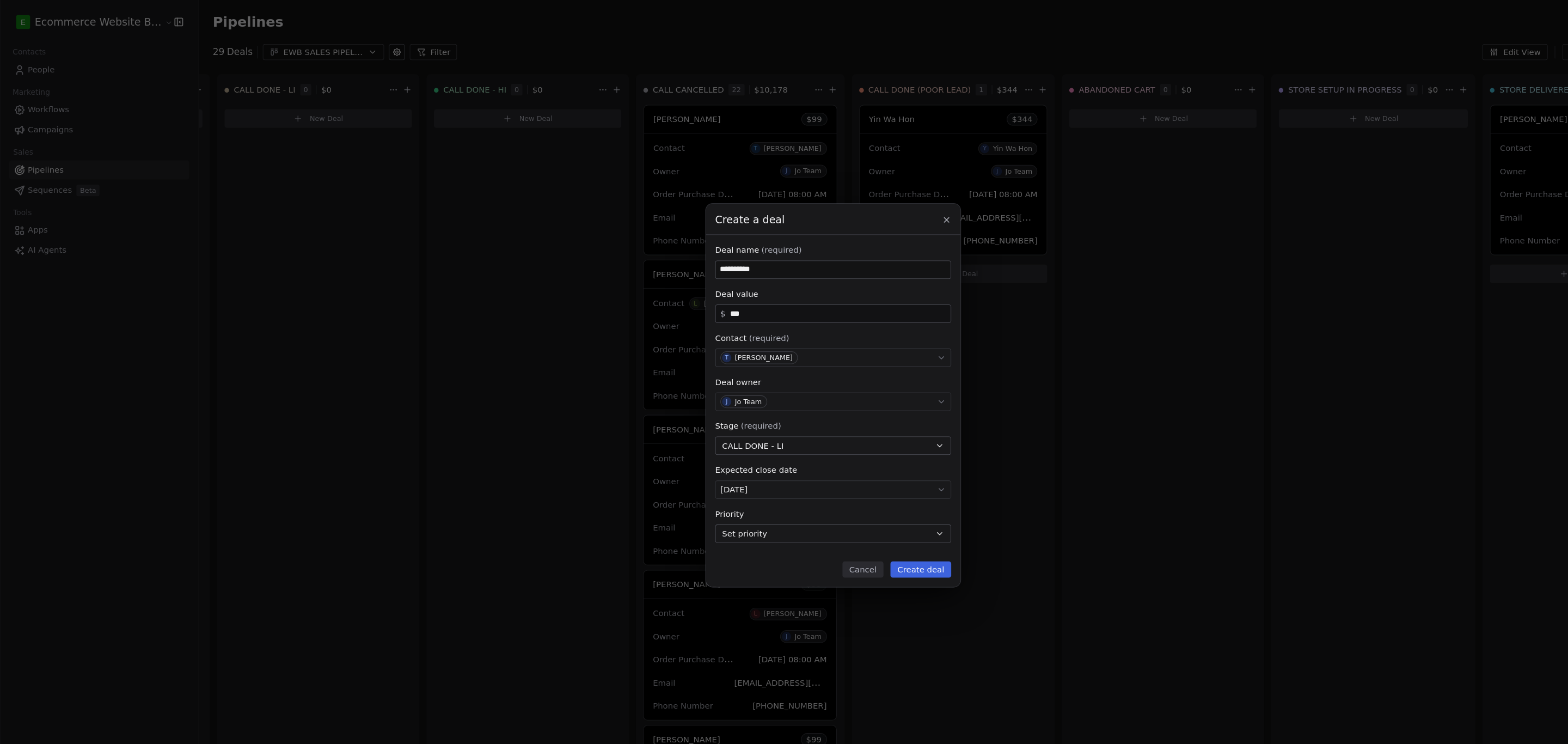
click at [864, 539] on button "Create deal" at bounding box center [866, 536] width 57 height 15
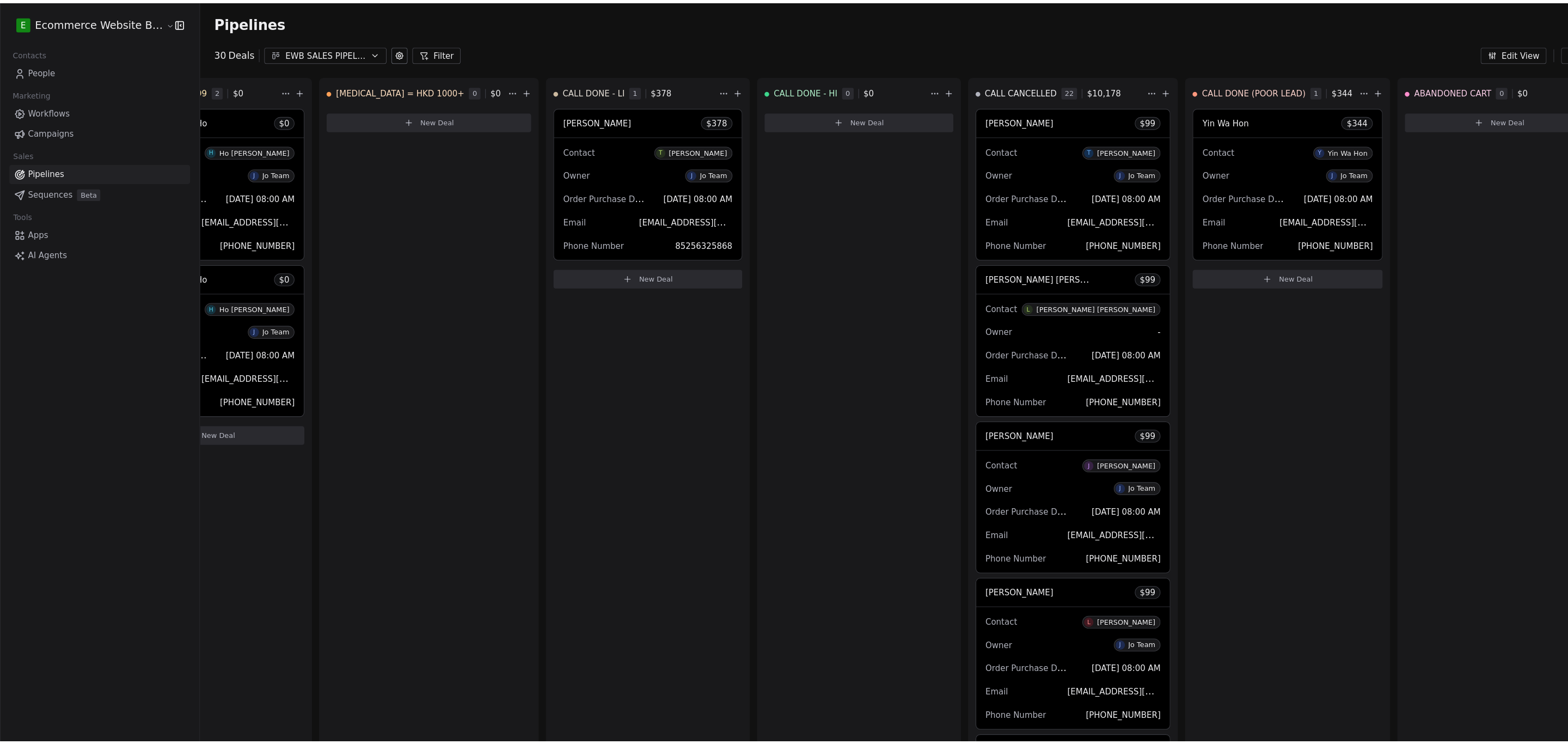
scroll to position [0, 296]
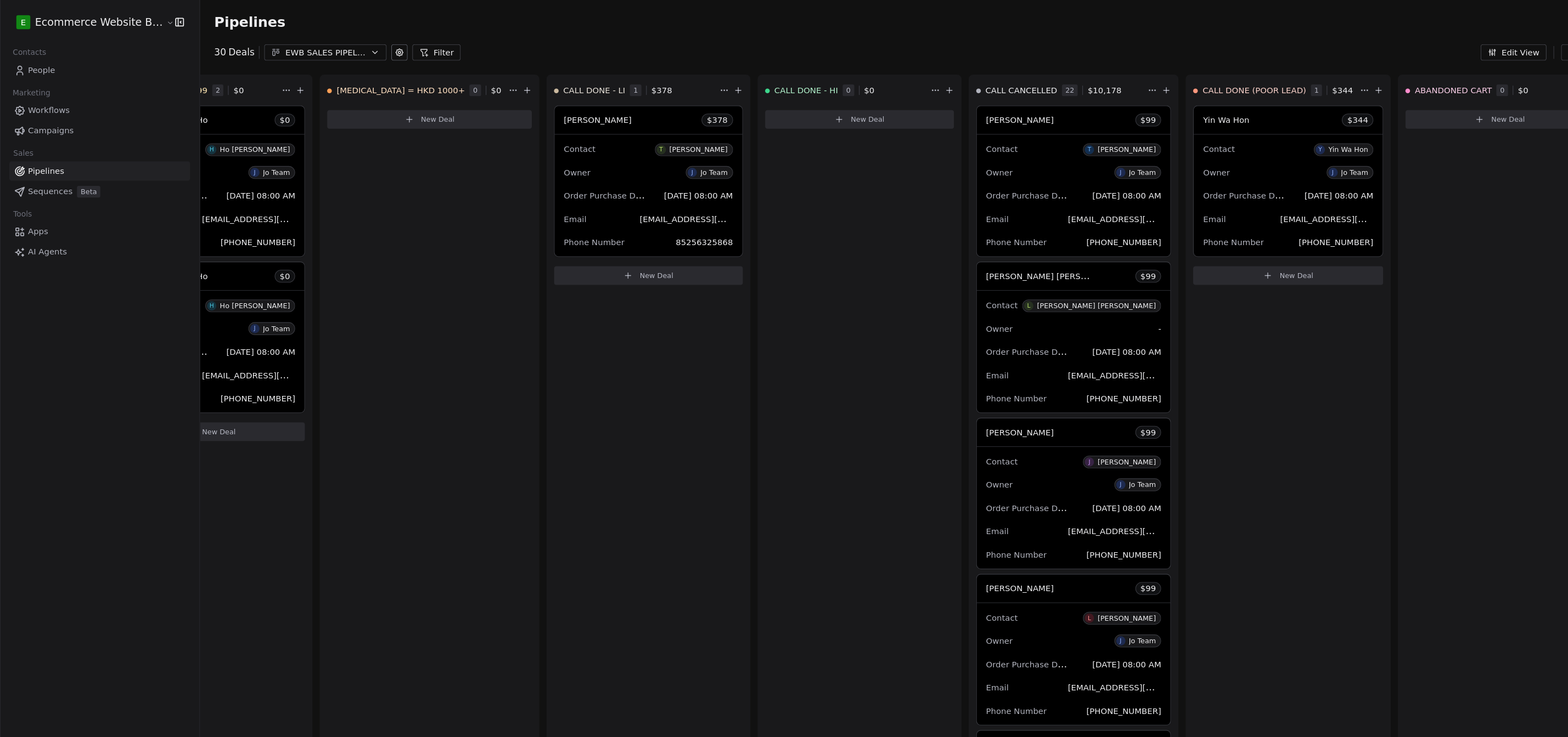
click at [629, 112] on div "[PERSON_NAME] $ 378" at bounding box center [610, 112] width 177 height 26
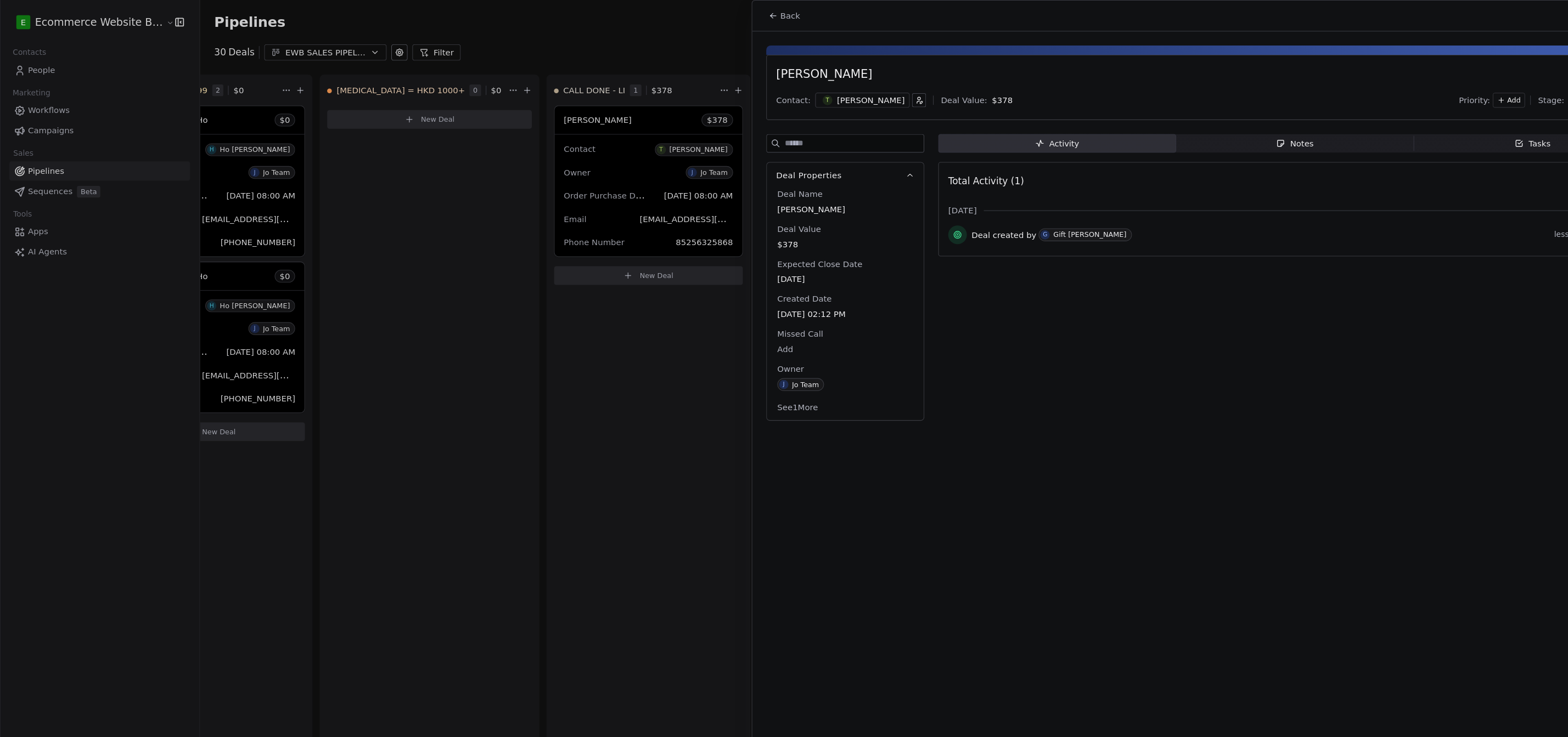
click at [1243, 132] on span "Notes Notes" at bounding box center [1219, 135] width 224 height 17
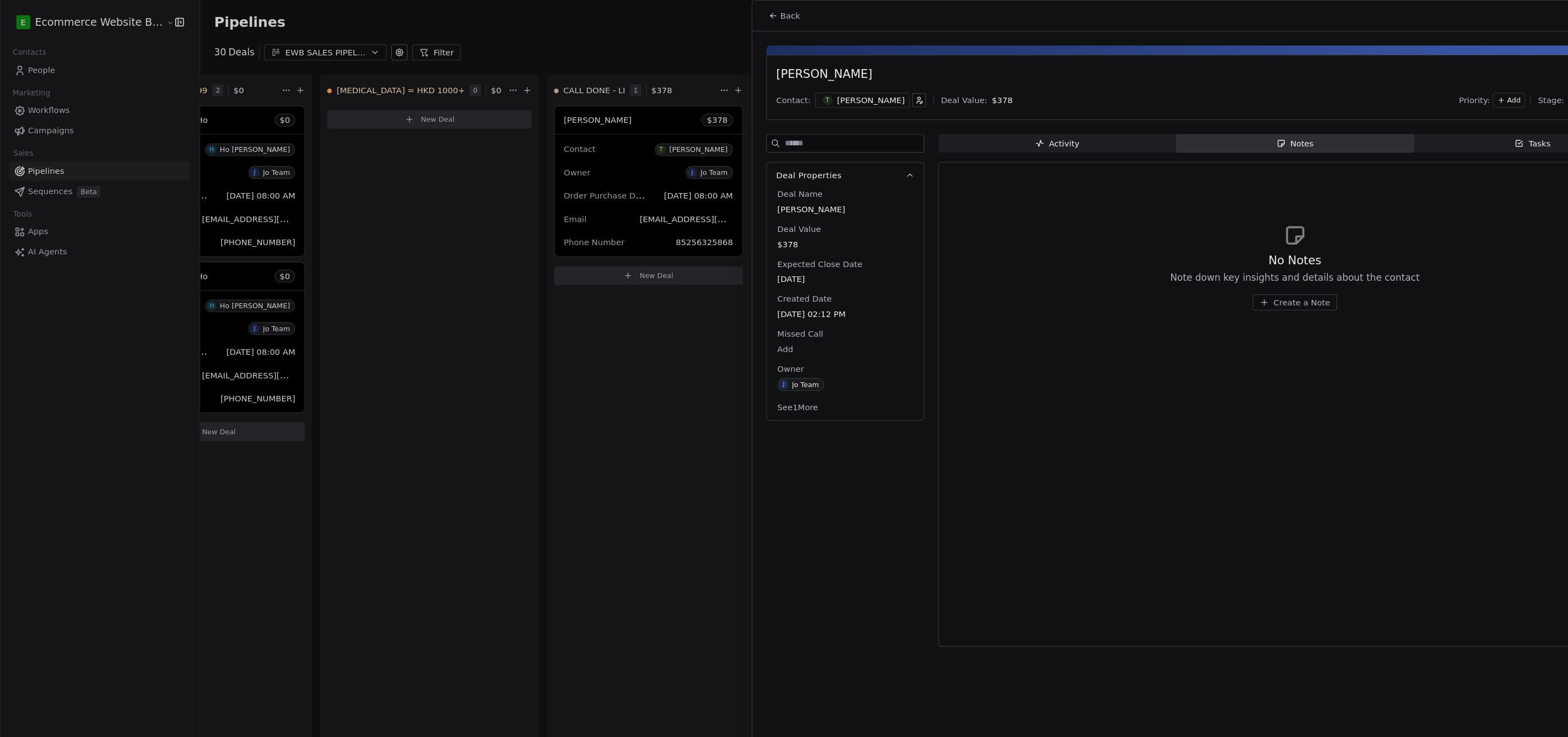
click at [1195, 292] on button "Create a Note" at bounding box center [1219, 285] width 80 height 16
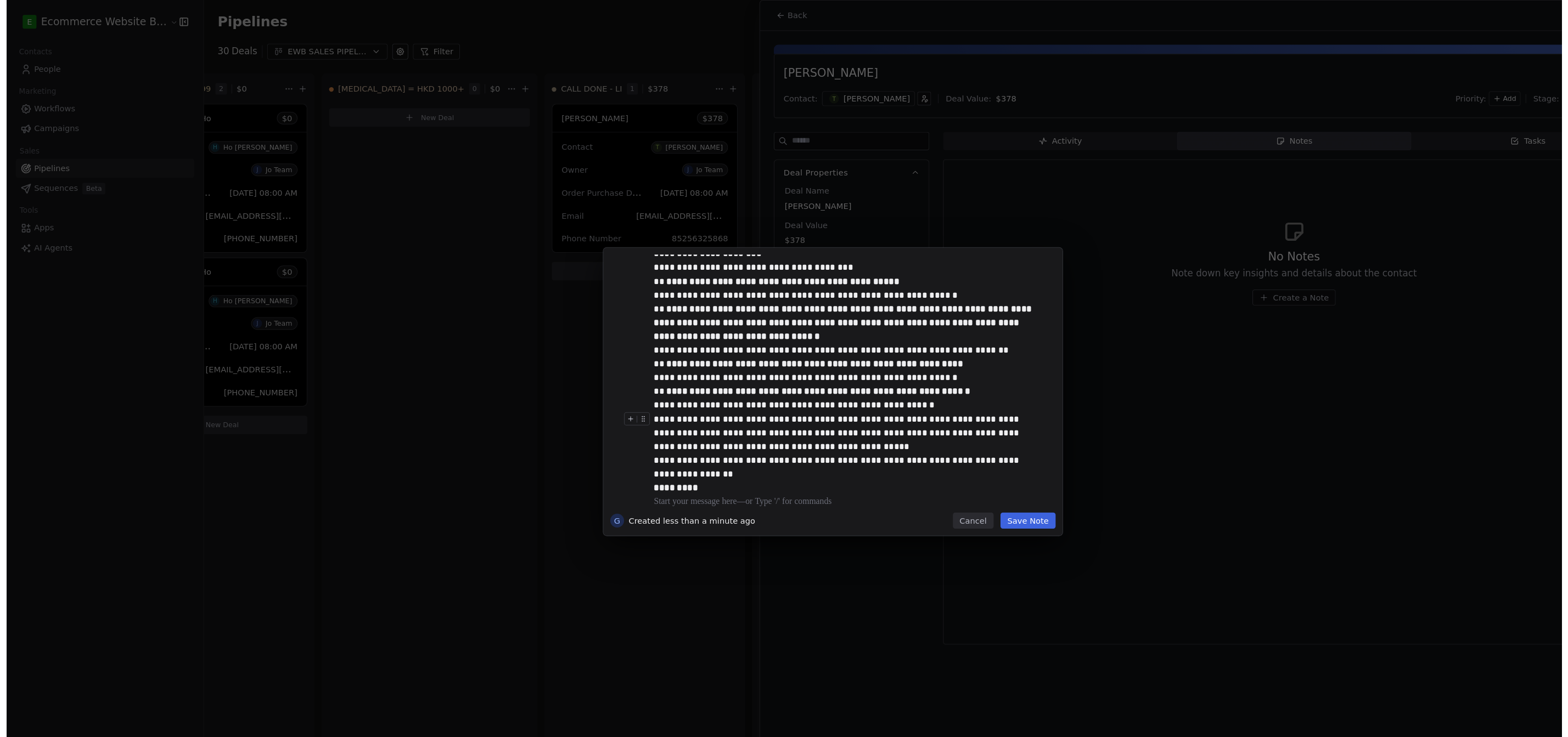
scroll to position [135, 0]
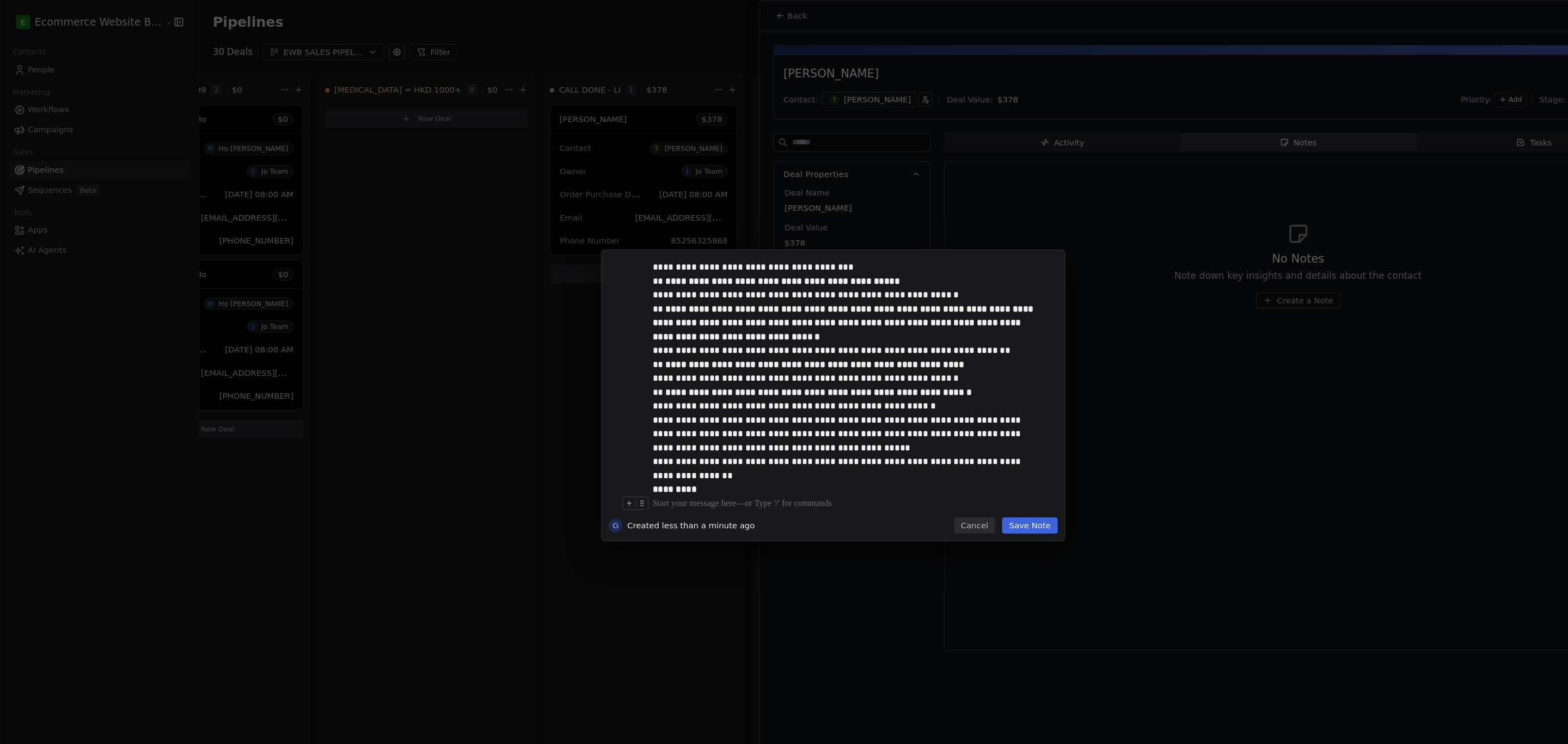
click at [967, 495] on button "Save Note" at bounding box center [969, 495] width 52 height 15
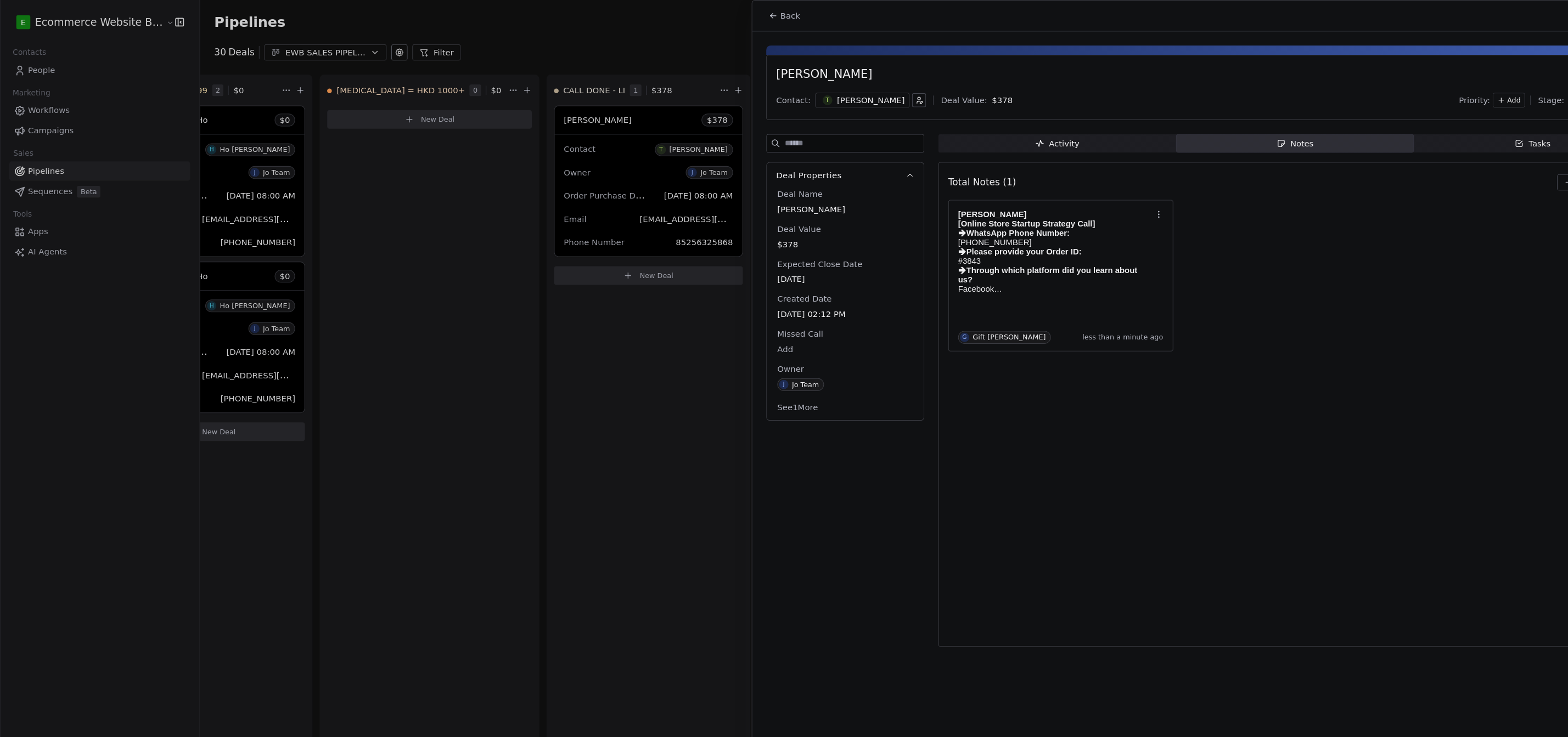
click at [1199, 141] on span "Notes Notes" at bounding box center [1219, 135] width 224 height 17
drag, startPoint x: 1174, startPoint y: 226, endPoint x: 1227, endPoint y: 219, distance: 53.5
click at [1176, 224] on div "[PERSON_NAME] [Online Store Startup Strategy Call] 🡺 WhatsApp Phone Number: [PH…" at bounding box center [1219, 259] width 653 height 143
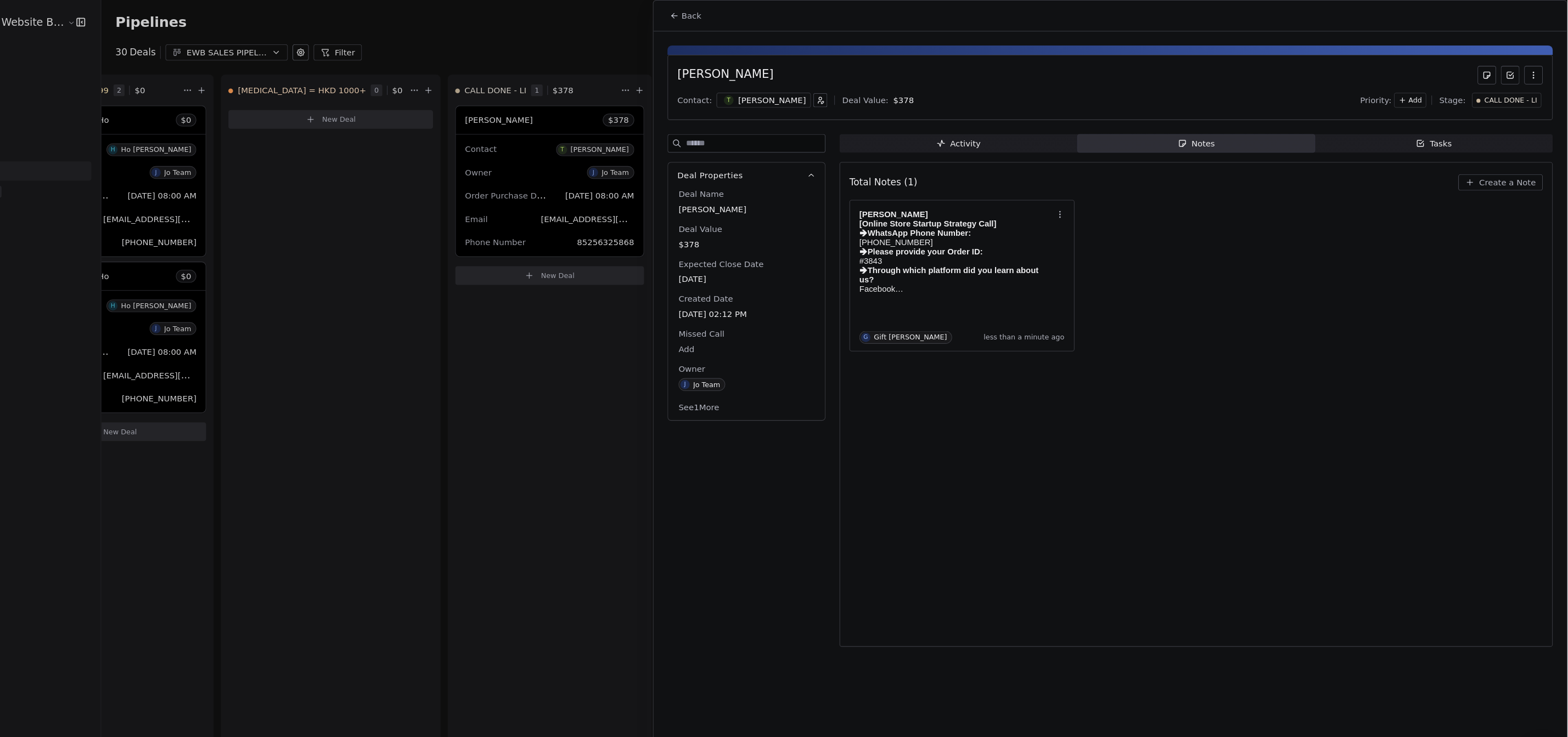
scroll to position [0, 12]
click at [1476, 174] on icon "button" at bounding box center [1476, 172] width 9 height 9
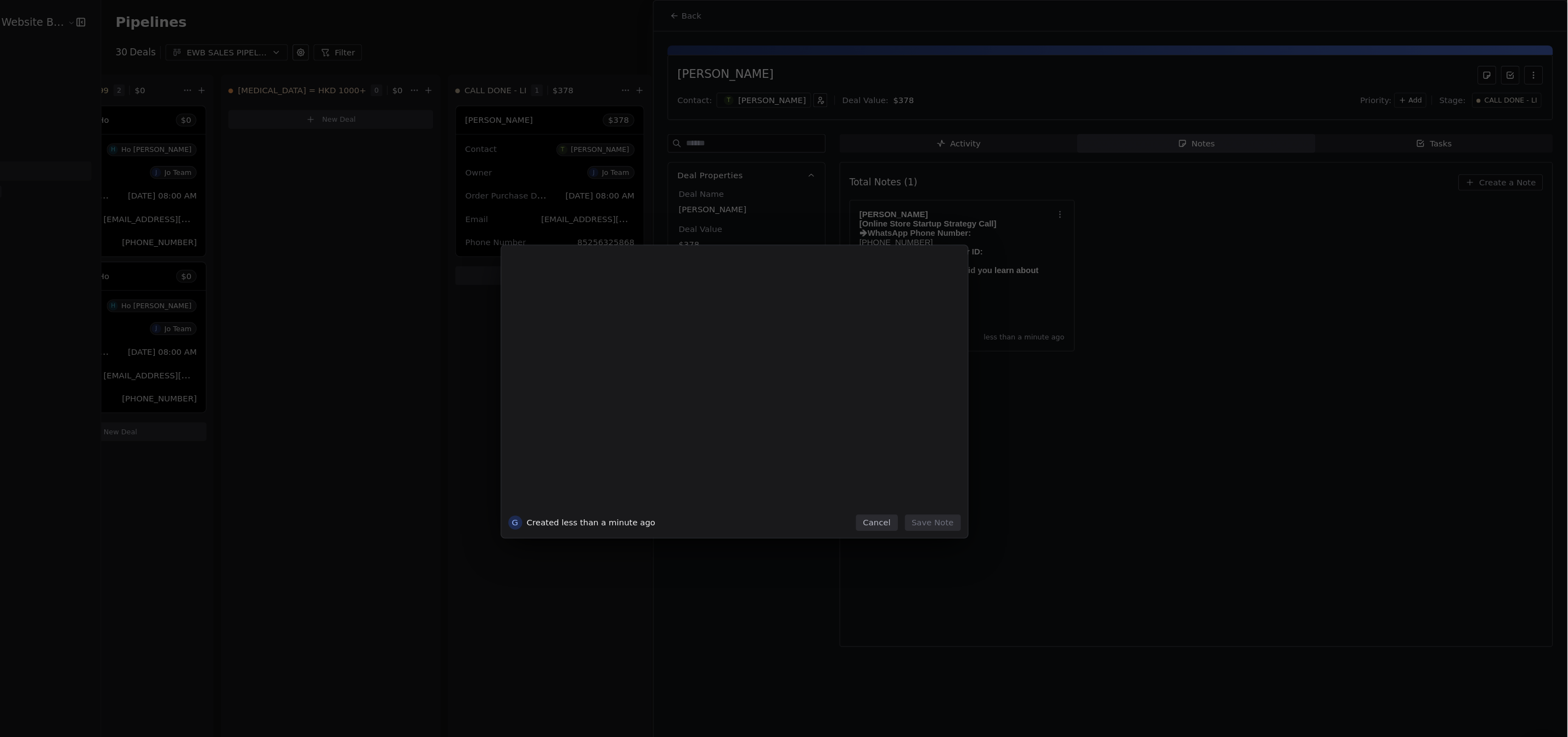
scroll to position [0, 0]
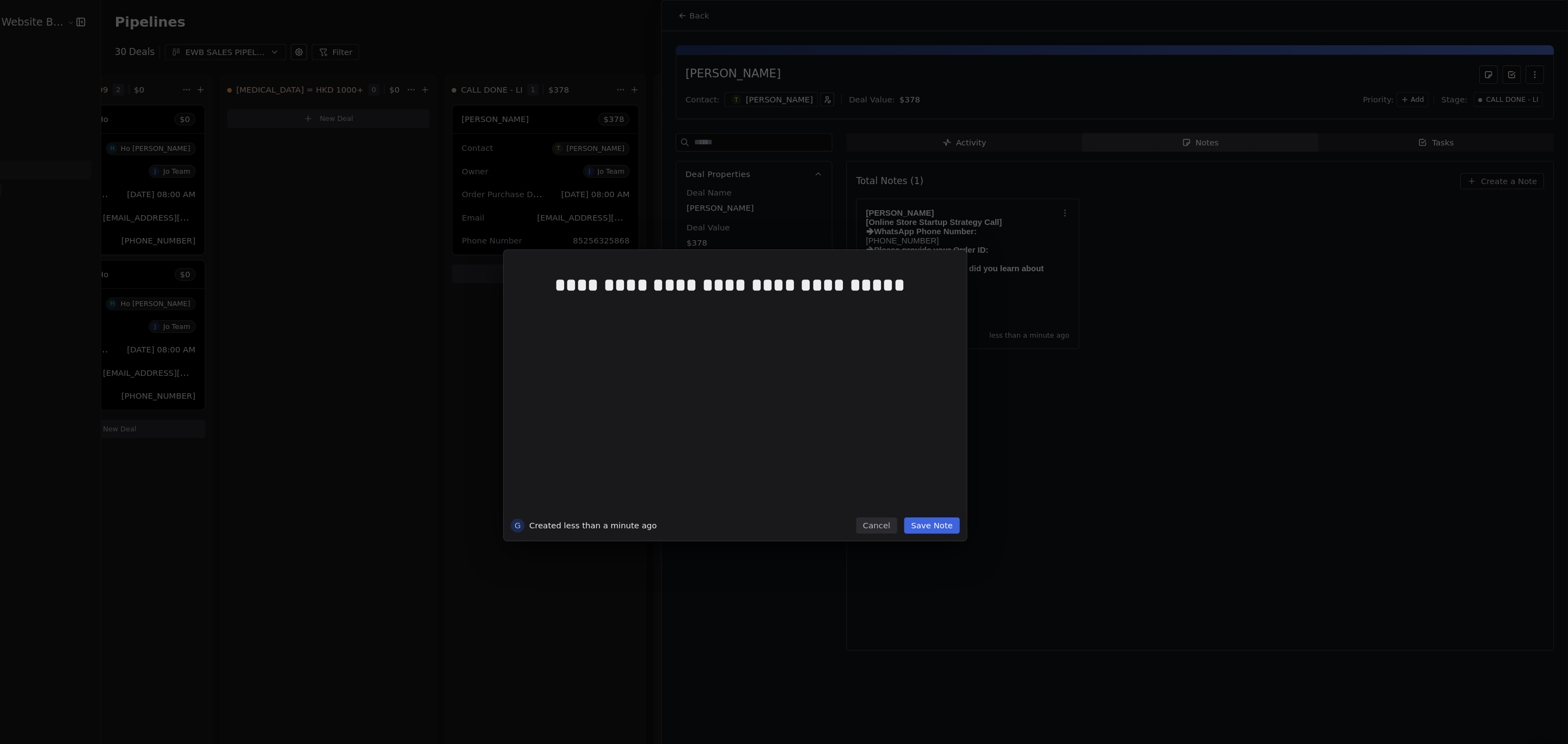
click at [982, 494] on button "Save Note" at bounding box center [969, 495] width 52 height 15
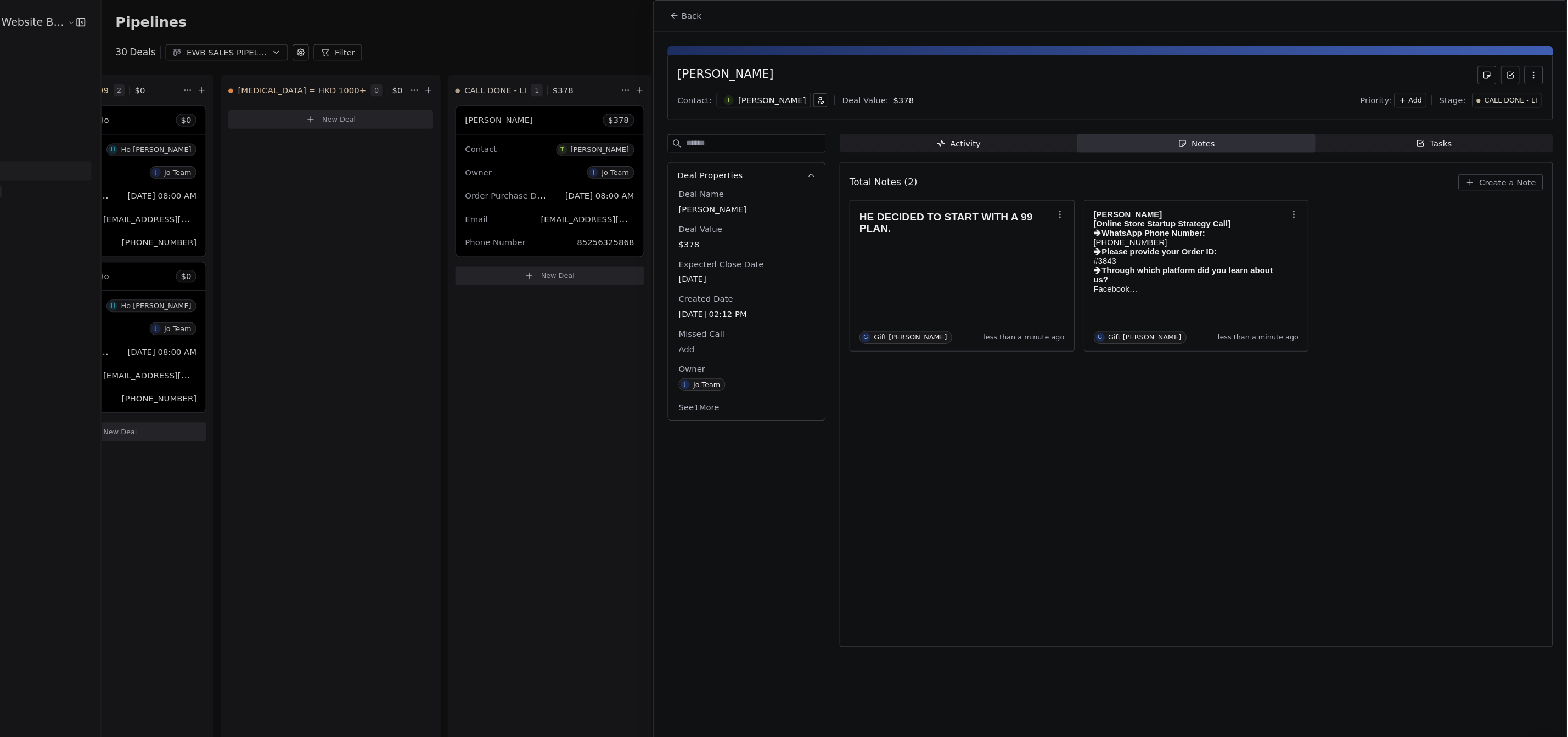
click at [1485, 391] on div "Total Notes (2) Create a Note HE DECIDED TO START WITH A 99 PLAN. G Gift Labard…" at bounding box center [1219, 381] width 653 height 442
click at [1426, 138] on icon "button" at bounding box center [1429, 135] width 9 height 9
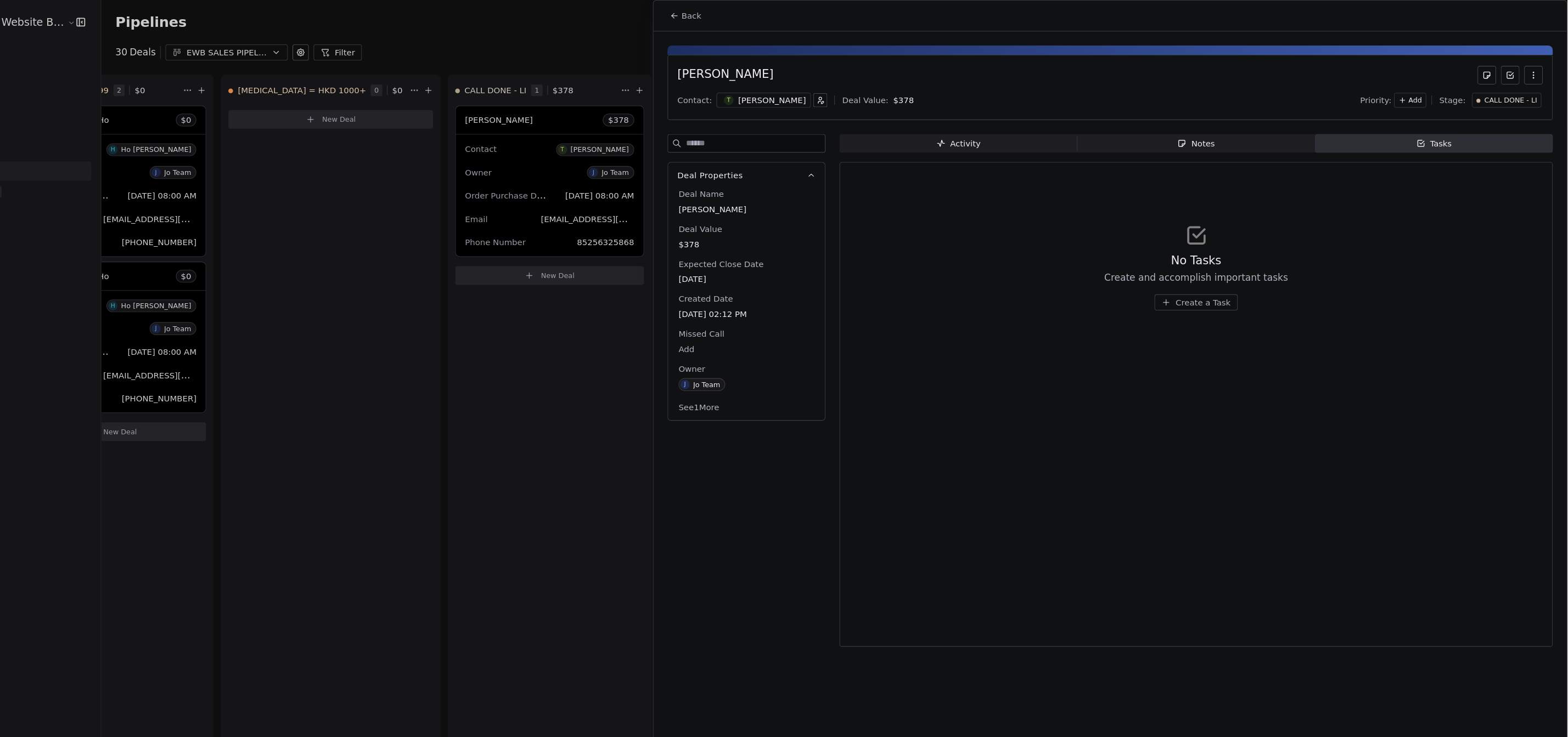
click at [1243, 286] on span "Create a Task" at bounding box center [1225, 284] width 51 height 11
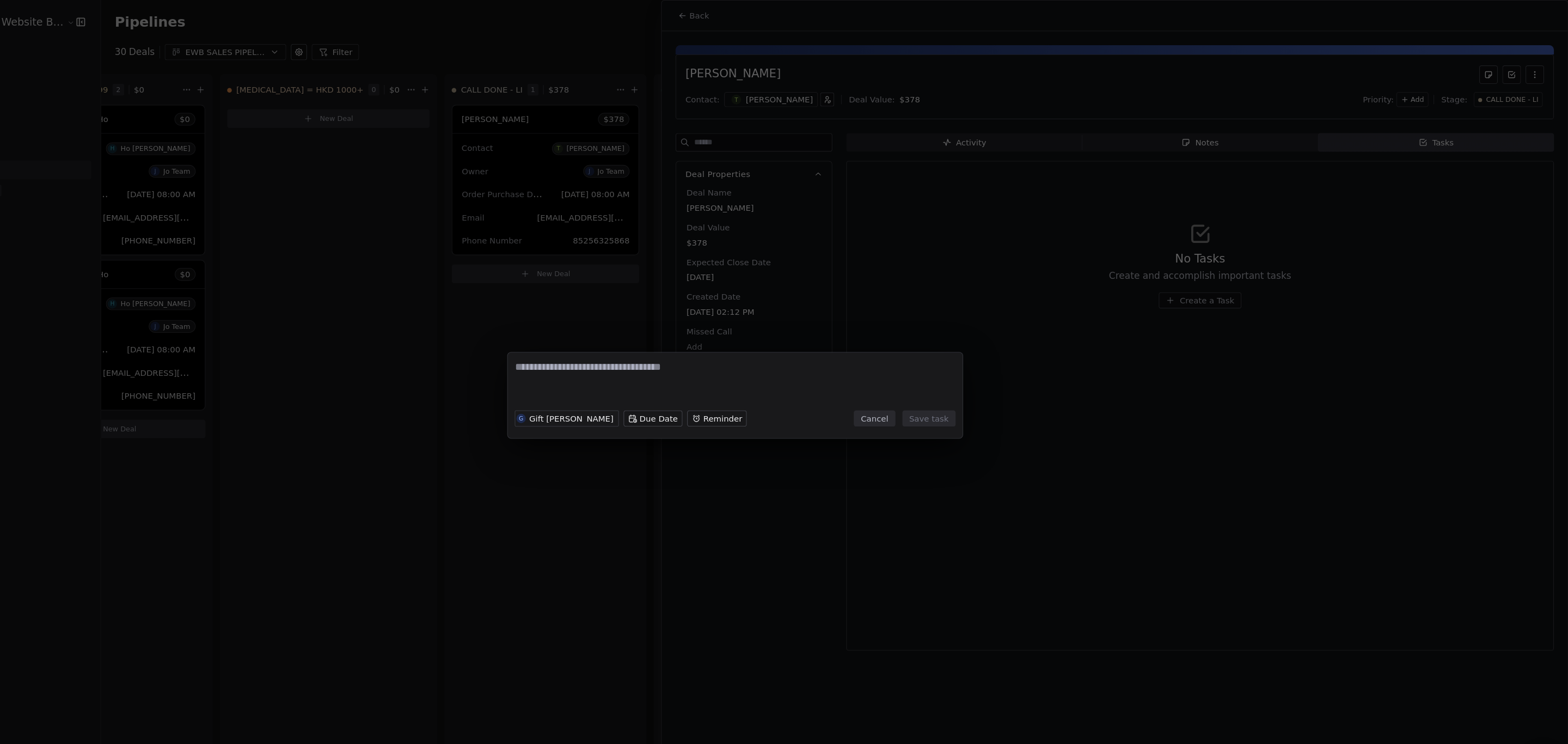
click at [790, 345] on textarea at bounding box center [784, 360] width 414 height 42
type textarea "**********"
click at [985, 388] on button "Save task" at bounding box center [966, 394] width 50 height 15
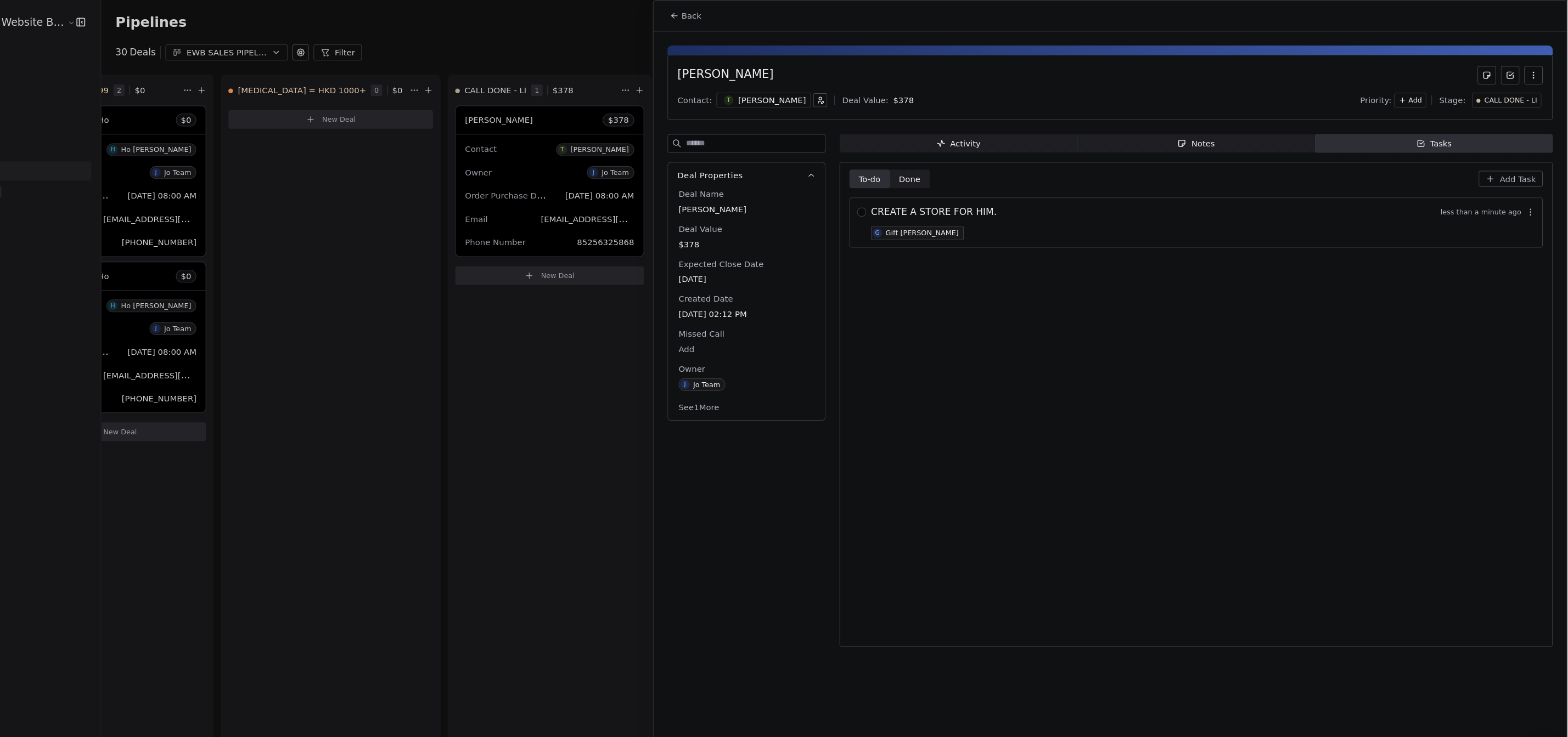
click at [1184, 131] on span "Notes Notes" at bounding box center [1219, 135] width 224 height 17
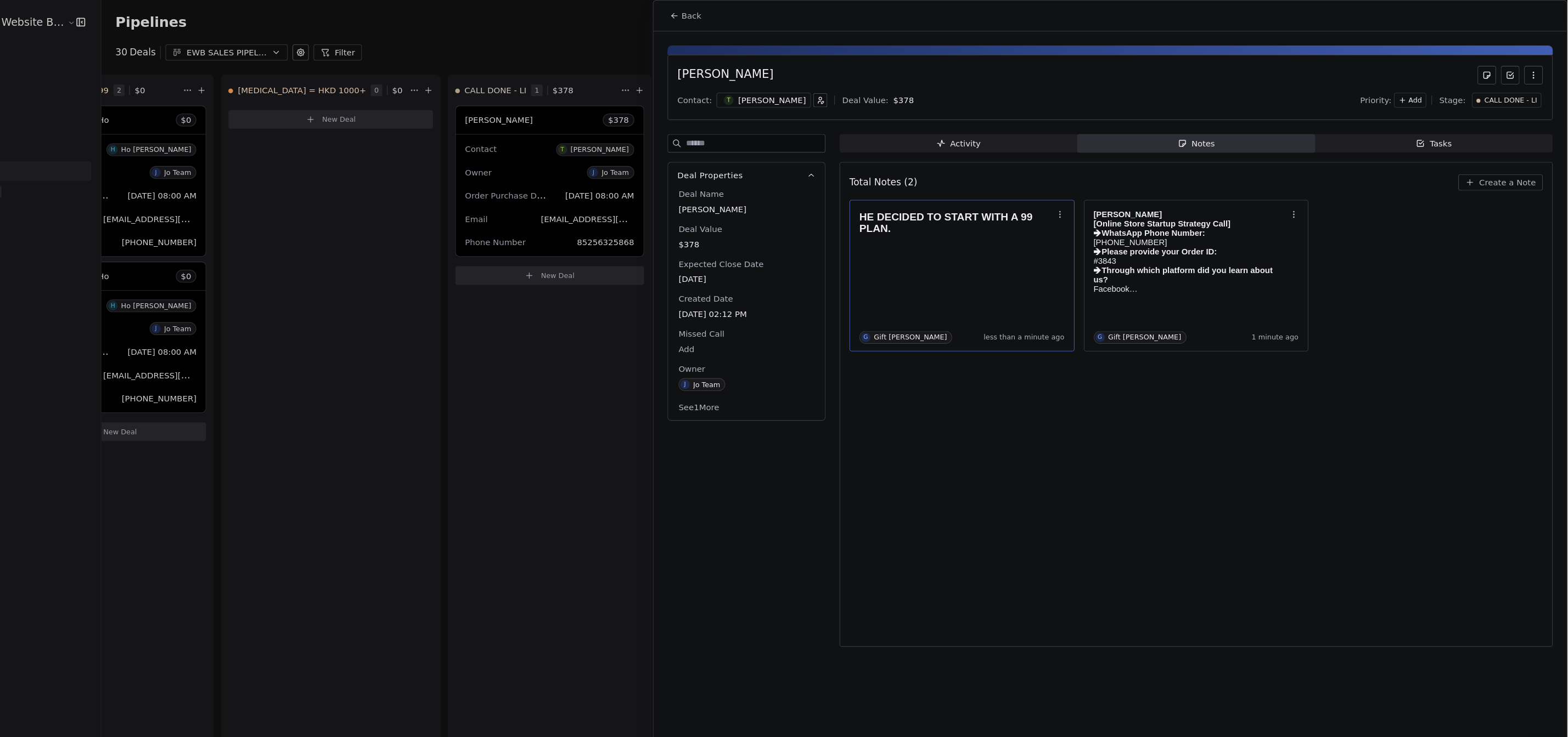
click at [938, 242] on div "HE DECIDED TO START WITH A 99 PLAN. G Gift Labarda less than a minute ago" at bounding box center [998, 259] width 193 height 128
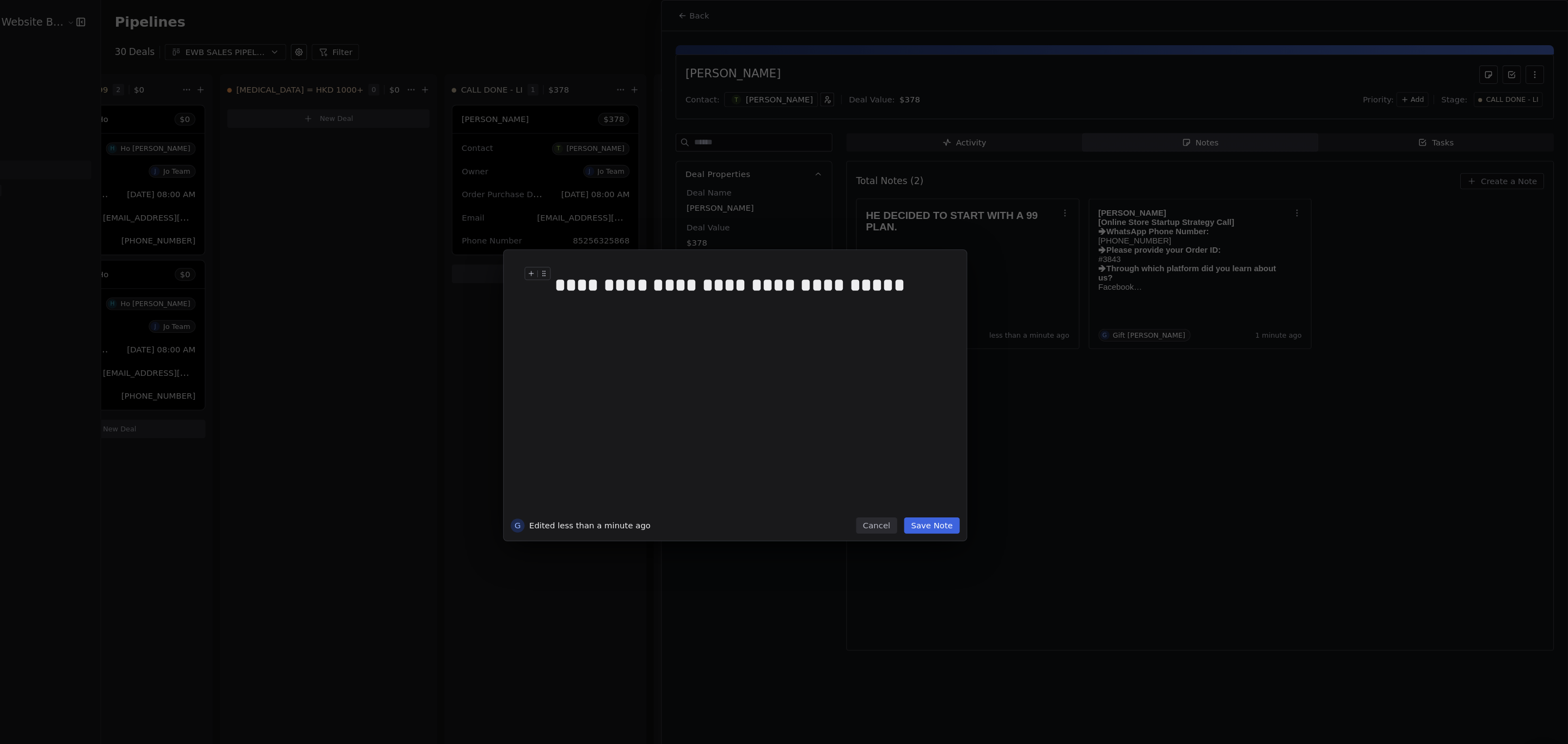
click at [965, 267] on div "**********" at bounding box center [794, 268] width 361 height 26
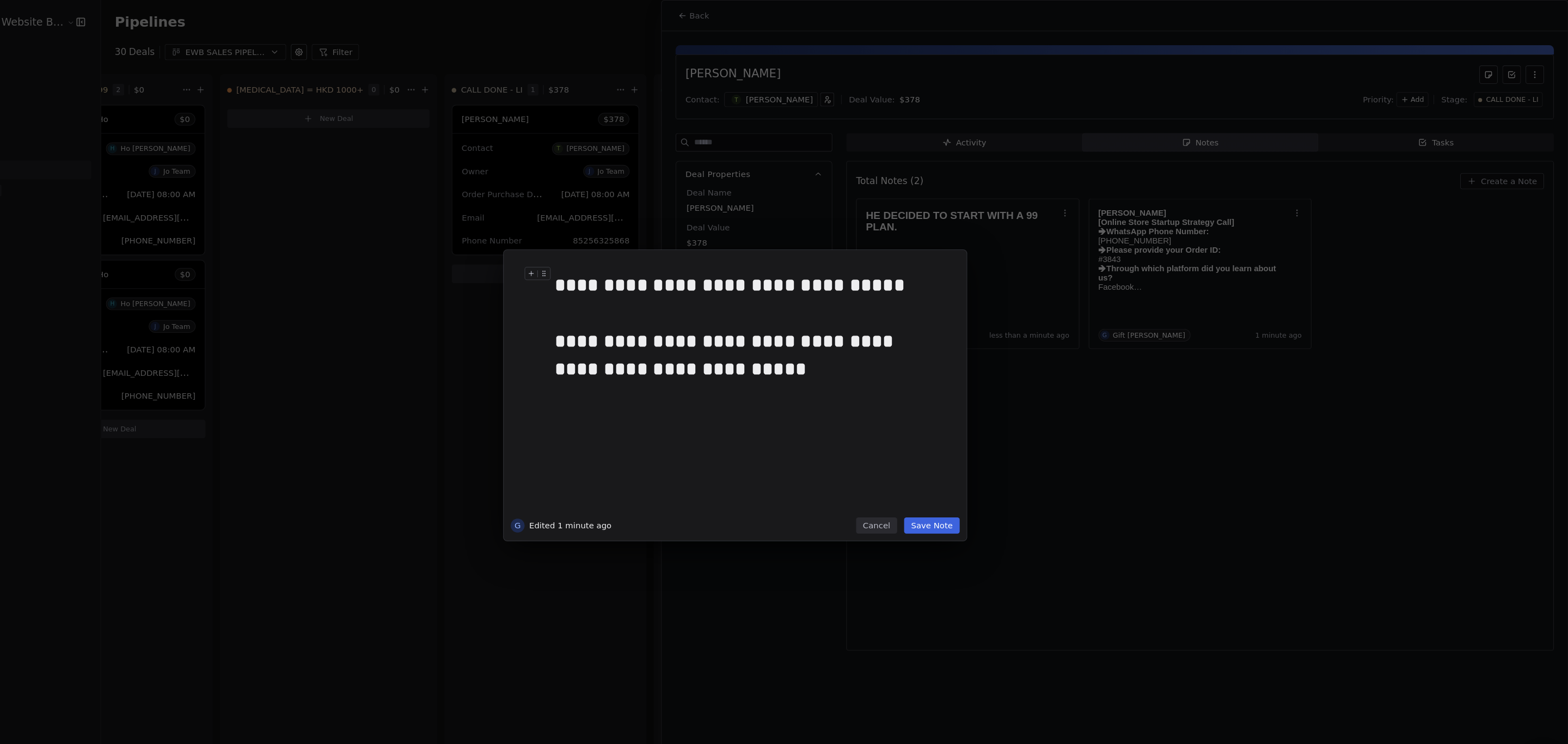
click at [970, 501] on button "Save Note" at bounding box center [969, 495] width 52 height 15
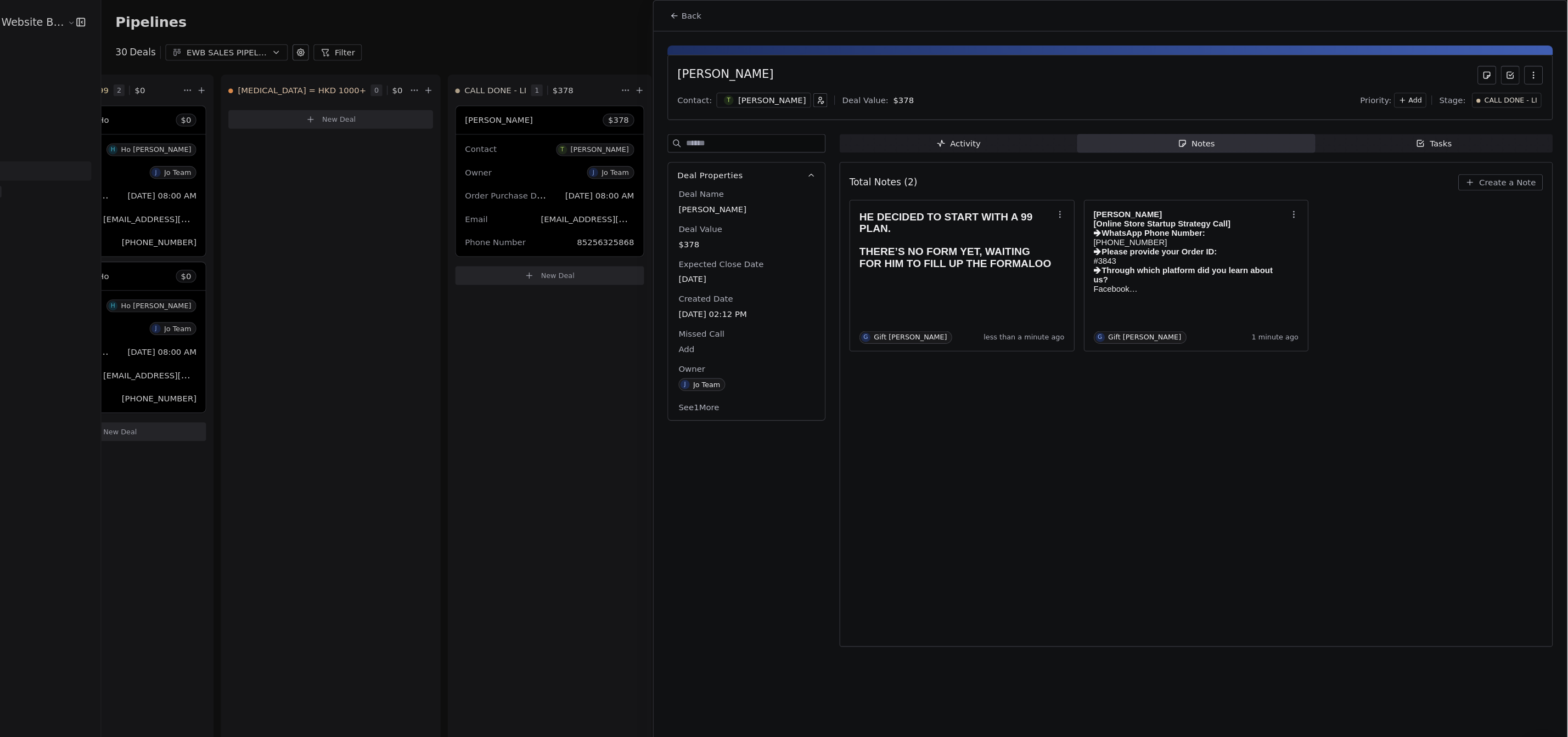
click at [1102, 537] on div "Total Notes (2) Create a Note HE DECIDED TO START WITH A 99 PLAN. THERE’S NO FO…" at bounding box center [1219, 381] width 653 height 442
click at [1428, 91] on span "Add" at bounding box center [1425, 95] width 13 height 10
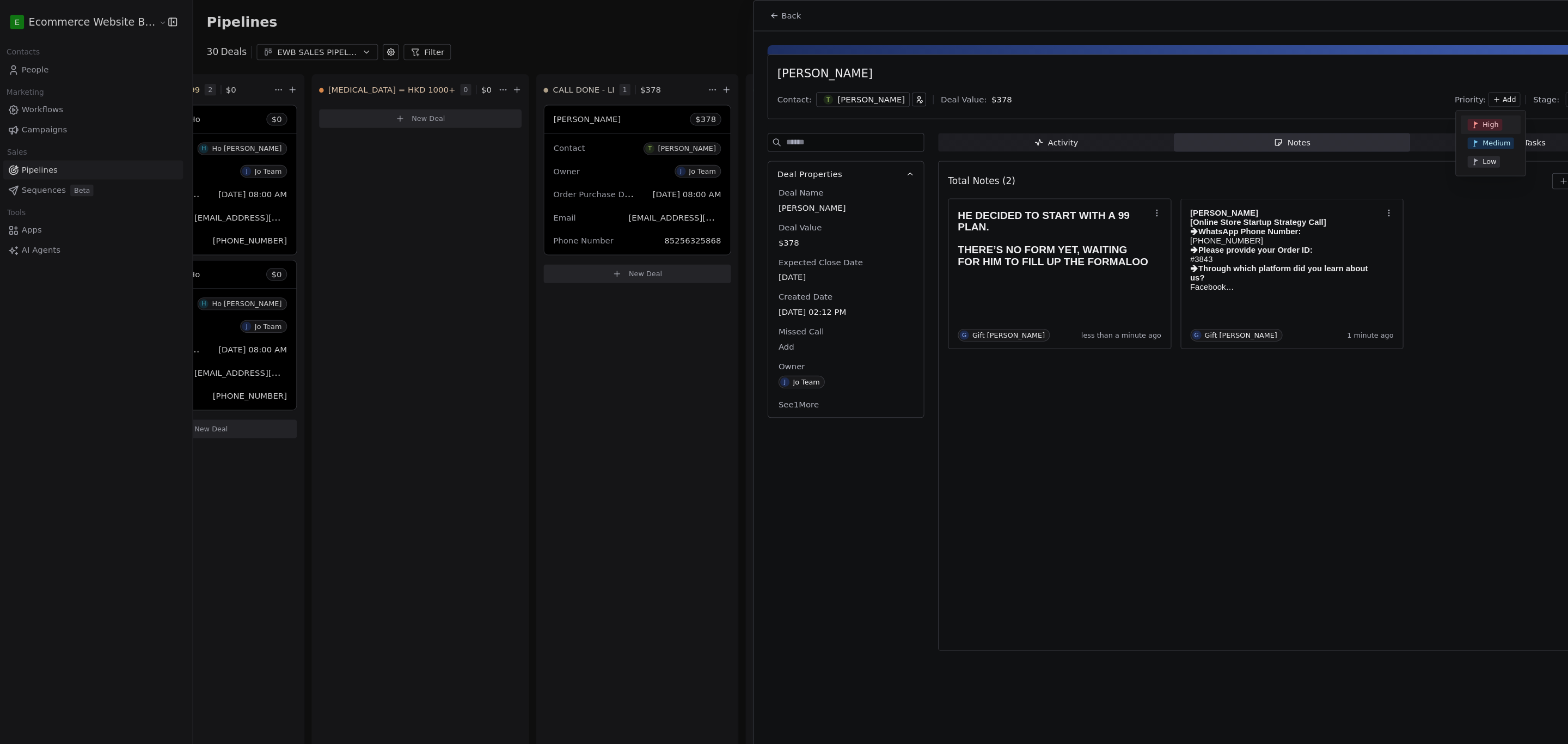
click at [1318, 90] on html "E Ecommerce Website Builder Contacts People Marketing Workflows Campaigns Sales…" at bounding box center [784, 373] width 1568 height 748
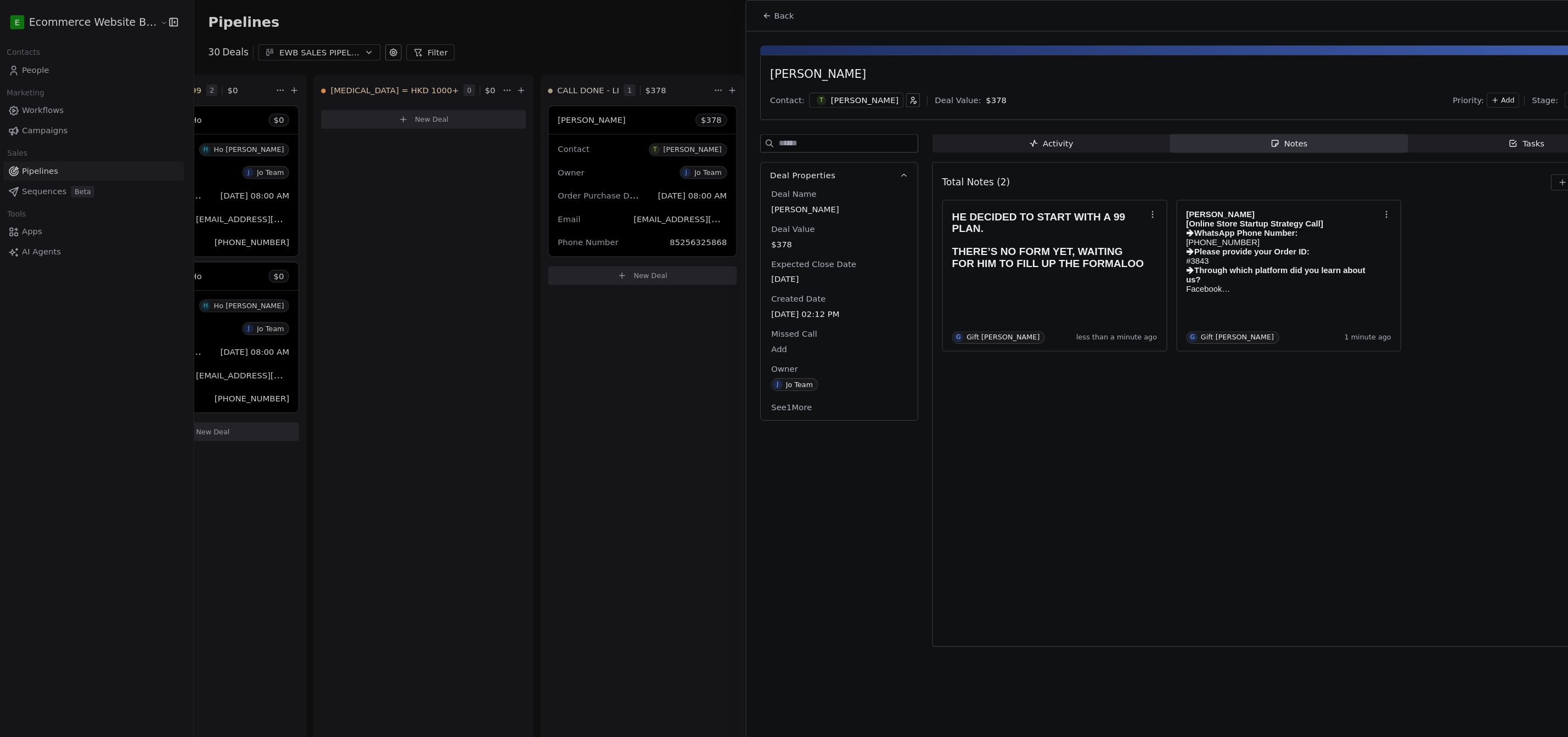
scroll to position [0, 12]
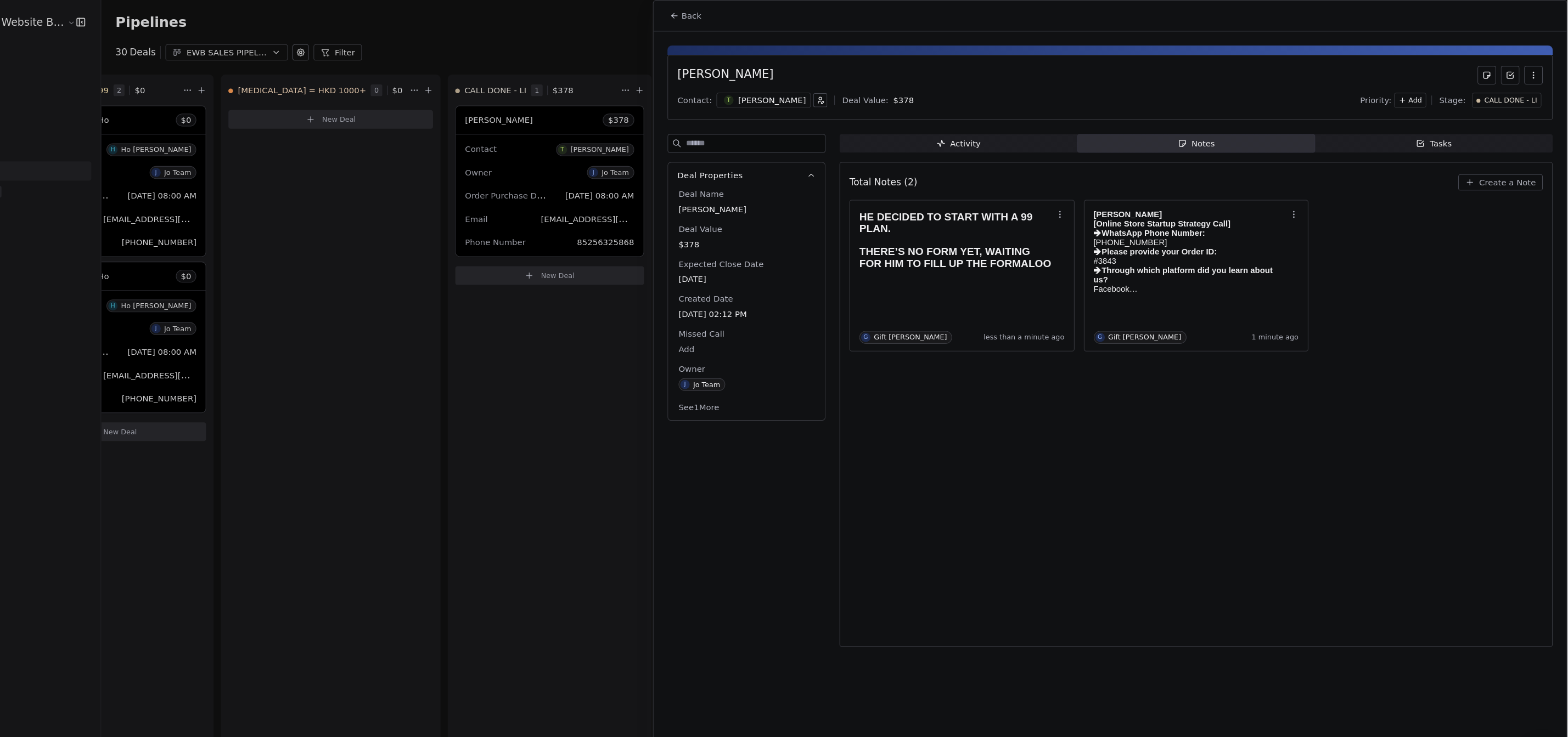
click at [1525, 91] on span "CALL DONE - LI" at bounding box center [1515, 95] width 49 height 10
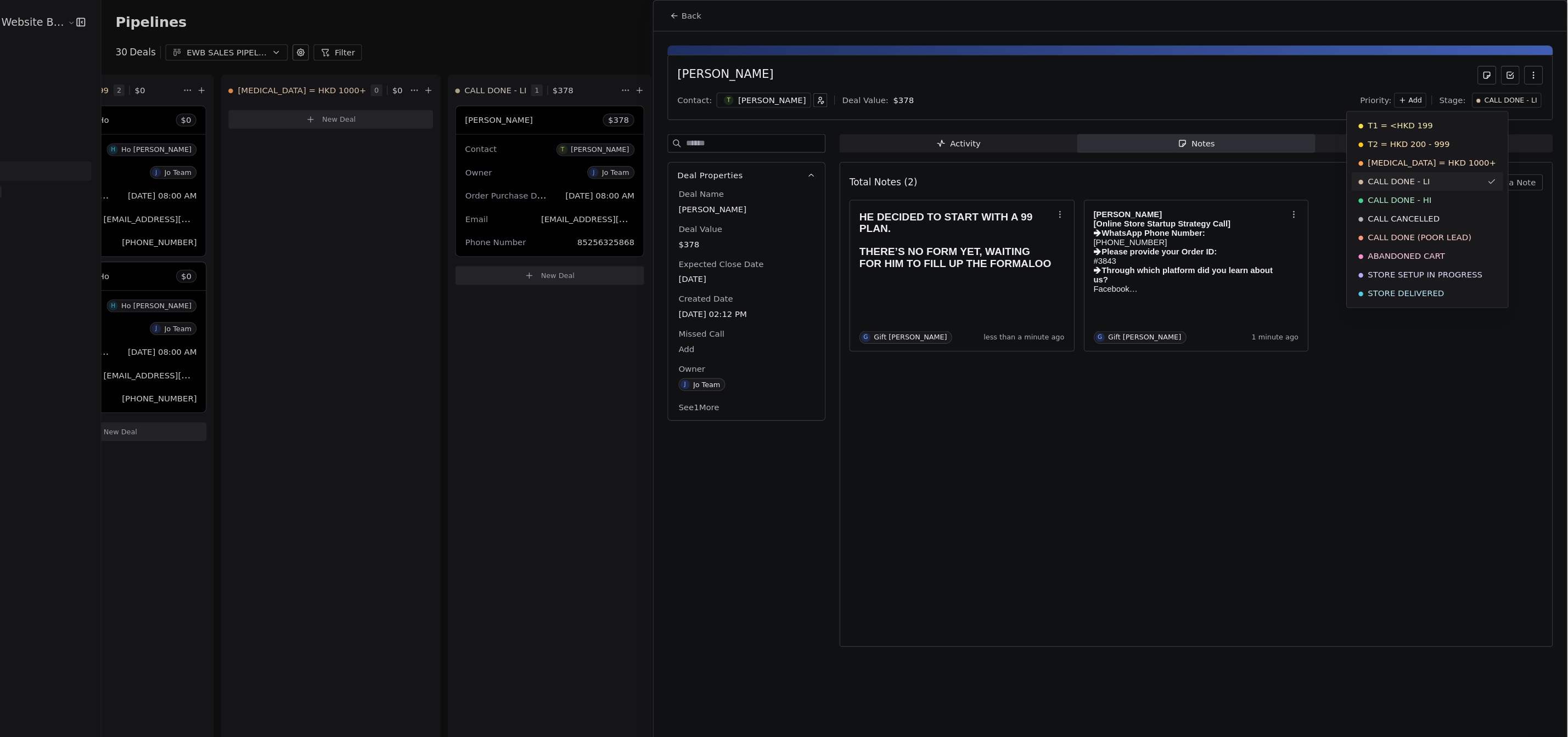
scroll to position [0, 0]
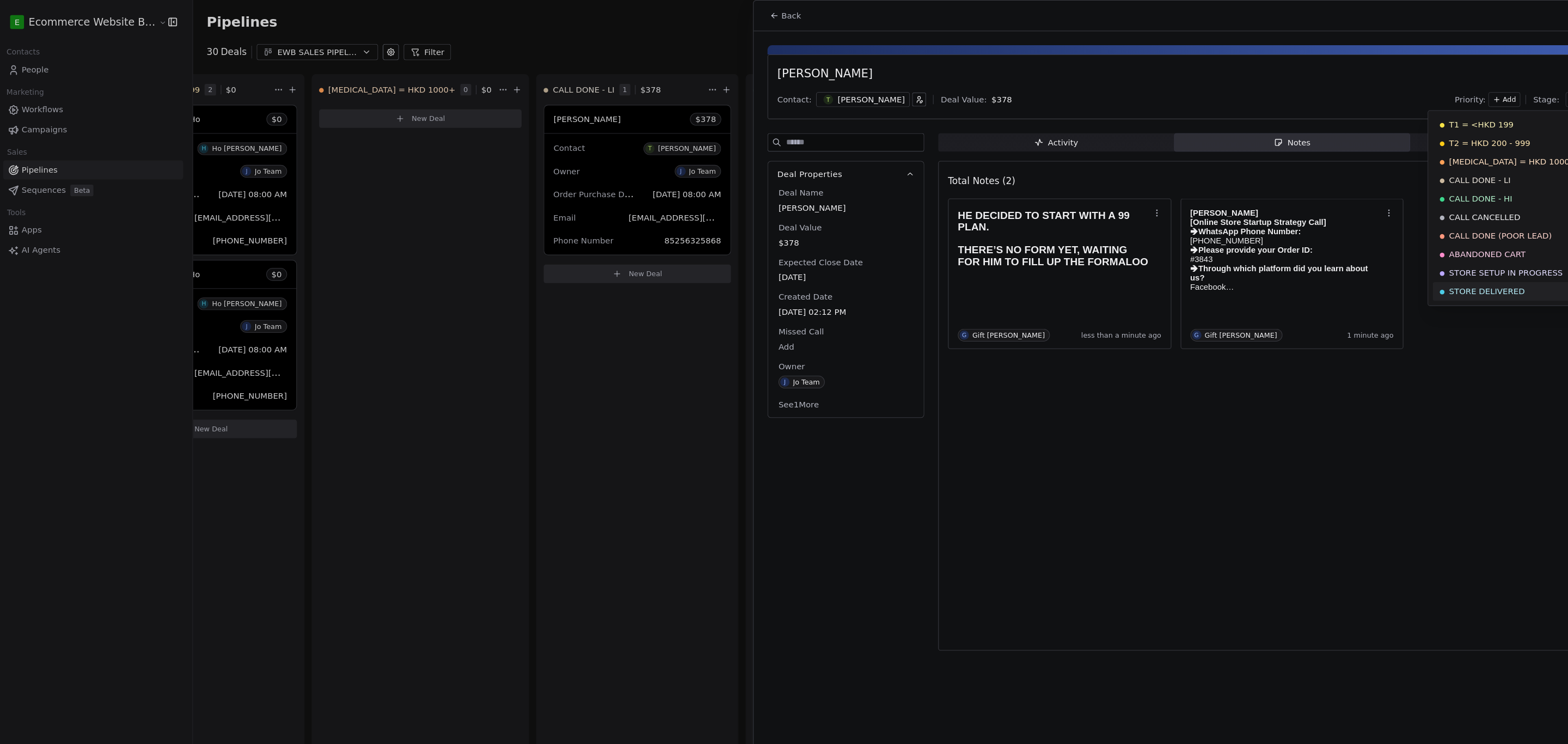
click at [1372, 360] on html "E Ecommerce Website Builder Contacts People Marketing Workflows Campaigns Sales…" at bounding box center [784, 373] width 1568 height 748
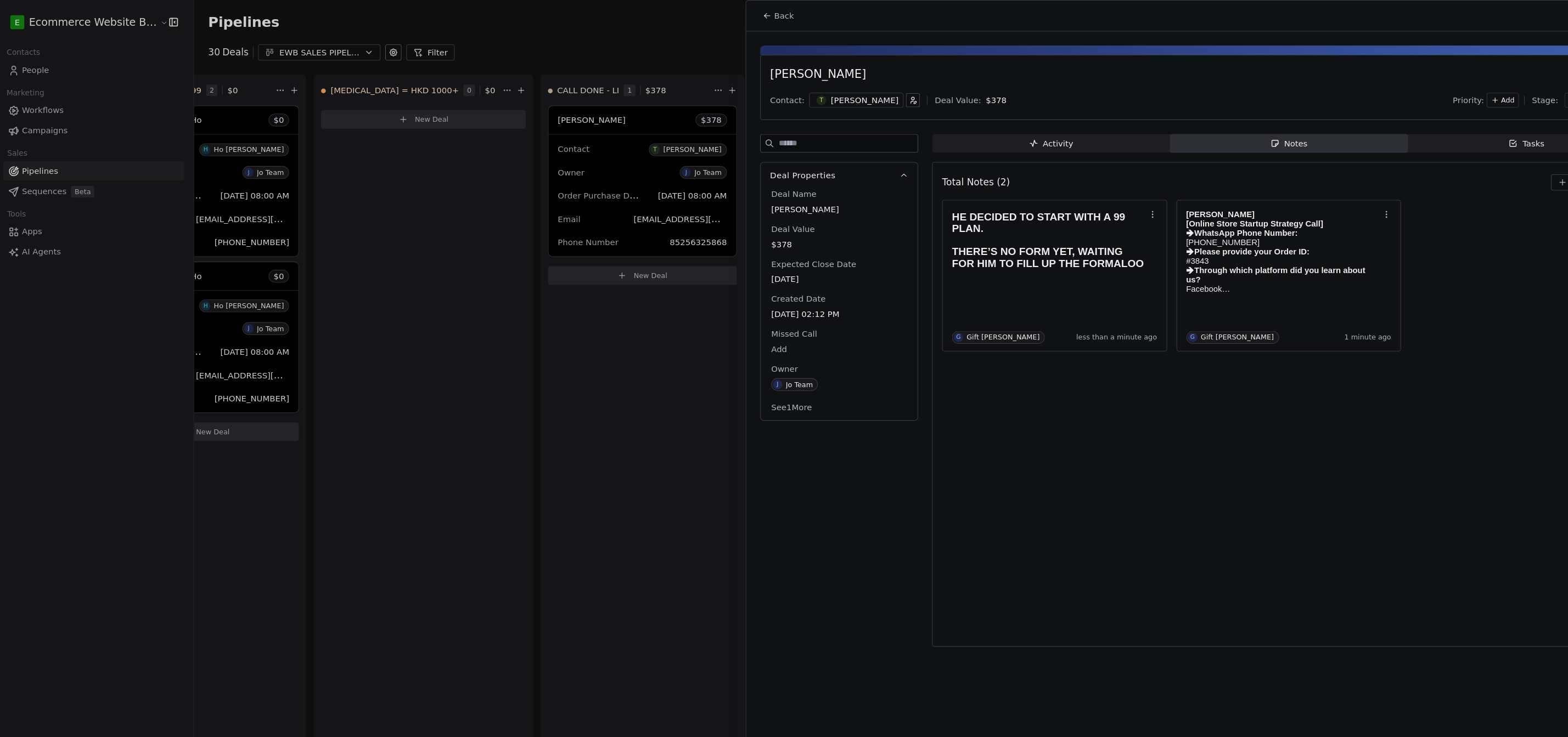
scroll to position [0, 12]
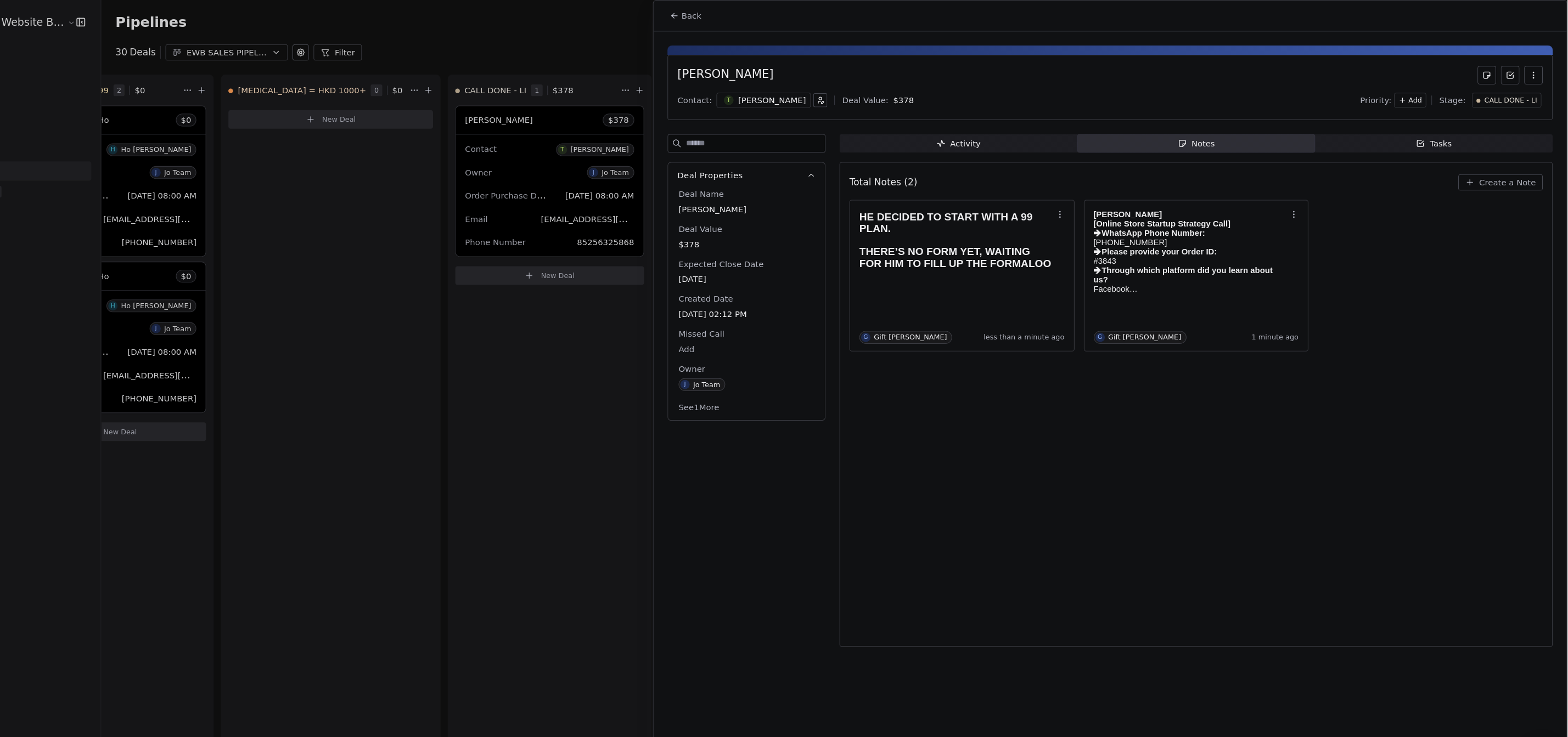
click at [566, 449] on div at bounding box center [784, 368] width 1568 height 737
click at [369, 304] on div at bounding box center [784, 368] width 1568 height 737
